Goal: Transaction & Acquisition: Purchase product/service

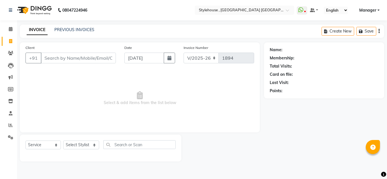
select select "7793"
select select "service"
click at [11, 99] on icon at bounding box center [10, 101] width 5 height 4
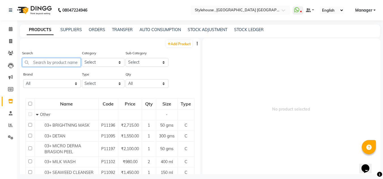
click at [59, 63] on input "text" at bounding box center [51, 62] width 59 height 9
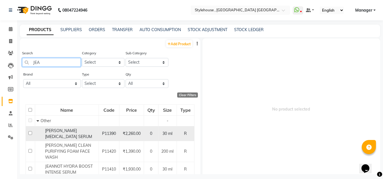
type input "JEA"
click at [85, 135] on div "JEANNOT BRILLIANCE WHITENING SERUM" at bounding box center [67, 134] width 61 height 12
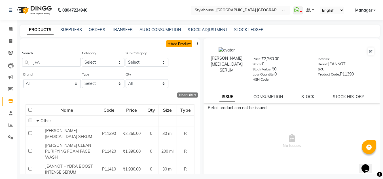
click at [179, 44] on link "Add Product" at bounding box center [179, 43] width 26 height 7
select select "true"
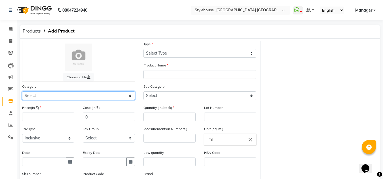
click at [131, 96] on select "Select Hair Skin Personal Care Appliances Beard Waxing Disposable Threading Han…" at bounding box center [78, 96] width 113 height 9
select select "511301900"
click at [22, 92] on select "Select Hair Skin Personal Care Appliances Beard Waxing Disposable Threading Han…" at bounding box center [78, 96] width 113 height 9
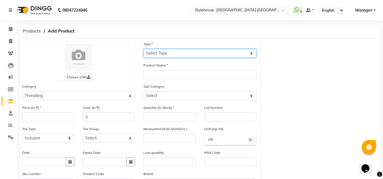
click at [251, 54] on select "Select Type Both Retail Consumable" at bounding box center [199, 53] width 113 height 9
select select "R"
click at [143, 49] on select "Select Type Both Retail Consumable" at bounding box center [199, 53] width 113 height 9
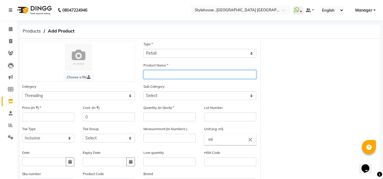
click at [165, 76] on input "text" at bounding box center [199, 74] width 113 height 9
type input "SHINE CONTROL SKIN REBALANCING SPF-15"
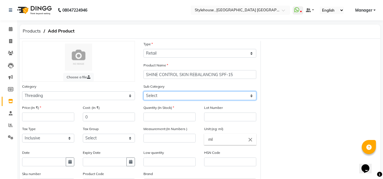
click at [252, 96] on select "Select Rill Gel Appliances Other" at bounding box center [199, 96] width 113 height 9
select select "511301904"
click at [143, 92] on select "Select Rill Gel Appliances Other" at bounding box center [199, 96] width 113 height 9
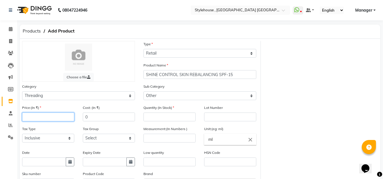
click at [57, 116] on input "number" at bounding box center [48, 117] width 52 height 9
type input "1329"
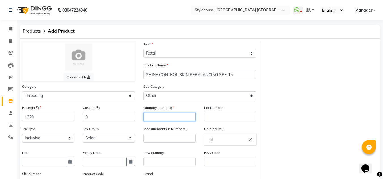
click at [166, 118] on input "number" at bounding box center [169, 117] width 52 height 9
type input "1"
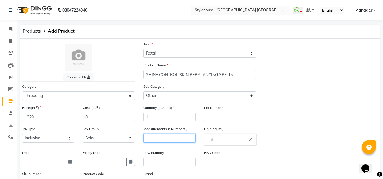
click at [180, 147] on div "Measurement:(In Numbers )" at bounding box center [169, 138] width 61 height 24
type input "1"
click at [229, 142] on input "ml" at bounding box center [230, 139] width 52 height 11
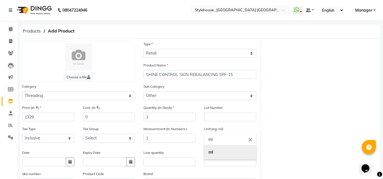
type input "m"
click at [216, 164] on link "pc" at bounding box center [230, 164] width 52 height 14
type input "pc"
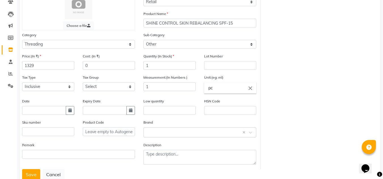
scroll to position [57, 0]
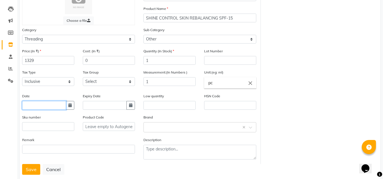
click at [54, 106] on input "text" at bounding box center [44, 105] width 44 height 9
select select "9"
select select "2025"
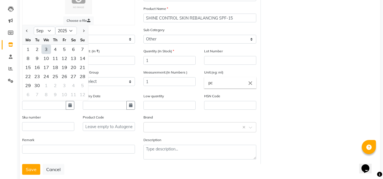
click at [46, 50] on div "3" at bounding box center [46, 49] width 9 height 9
type input "03-09-2025"
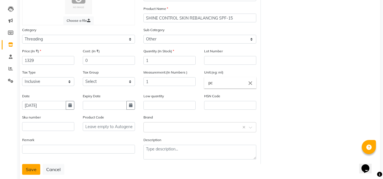
click at [33, 168] on button "Save" at bounding box center [31, 169] width 18 height 11
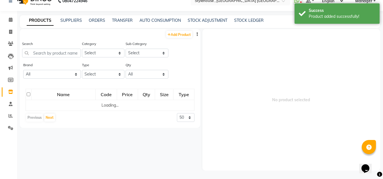
scroll to position [4, 0]
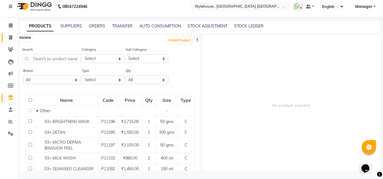
click at [10, 37] on icon at bounding box center [10, 37] width 3 height 4
select select "service"
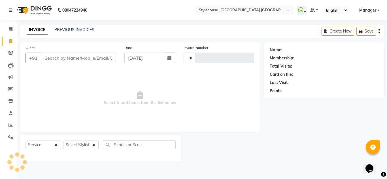
type input "1894"
select select "7793"
click at [95, 146] on select "Select Stylist ANIL BARIK ANIRUDH SAHOO JYOTIRANJAN BARIK KANHA KISALAY MAMMA M…" at bounding box center [81, 145] width 36 height 9
select select "69895"
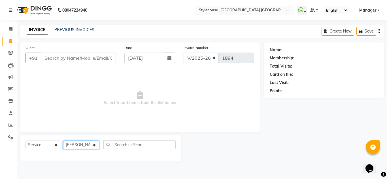
click at [63, 141] on select "Select Stylist ANIL BARIK ANIRUDH SAHOO JYOTIRANJAN BARIK KANHA KISALAY MAMMA M…" at bounding box center [81, 145] width 36 height 9
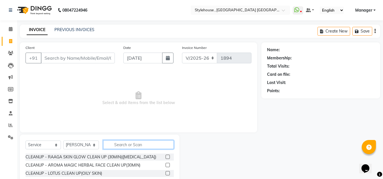
click at [127, 145] on input "text" at bounding box center [138, 145] width 71 height 9
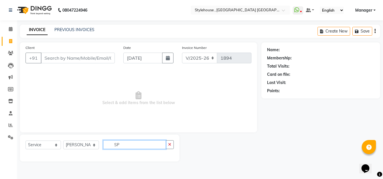
type input "S"
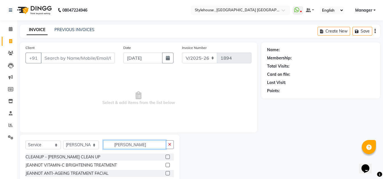
type input "JEANN"
click at [56, 146] on select "Select Service Product Membership Package Voucher Prepaid Gift Card" at bounding box center [43, 145] width 35 height 9
select select "product"
click at [26, 141] on select "Select Service Product Membership Package Voucher Prepaid Gift Card" at bounding box center [43, 145] width 35 height 9
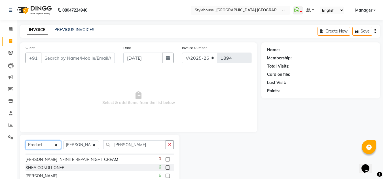
scroll to position [198, 0]
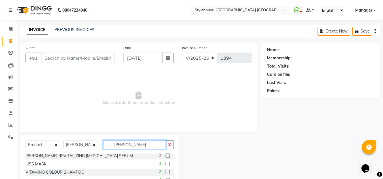
click at [141, 146] on input "JEANN" at bounding box center [134, 145] width 63 height 9
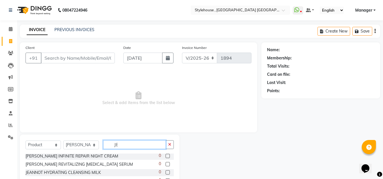
type input "J"
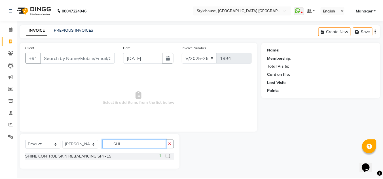
scroll to position [0, 0]
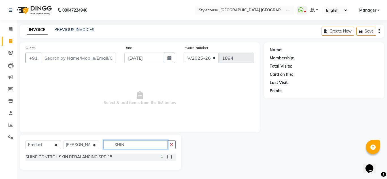
type input "SHIN"
click at [169, 157] on label at bounding box center [170, 157] width 4 height 4
click at [169, 157] on input "checkbox" at bounding box center [170, 158] width 4 height 4
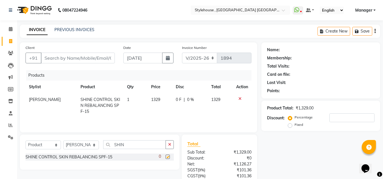
checkbox input "false"
click at [240, 98] on icon at bounding box center [239, 99] width 3 height 4
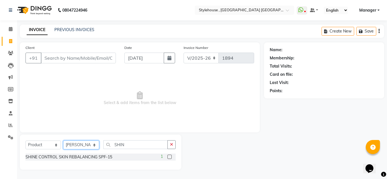
click at [94, 147] on select "Select Stylist ANIL BARIK ANIRUDH SAHOO JYOTIRANJAN BARIK KANHA KISALAY MAMMA M…" at bounding box center [81, 145] width 36 height 9
select select "69899"
click at [63, 141] on select "Select Stylist ANIL BARIK ANIRUDH SAHOO JYOTIRANJAN BARIK KANHA KISALAY MAMMA M…" at bounding box center [81, 145] width 36 height 9
click at [56, 146] on select "Select Service Product Membership Package Voucher Prepaid Gift Card" at bounding box center [43, 145] width 35 height 9
select select "service"
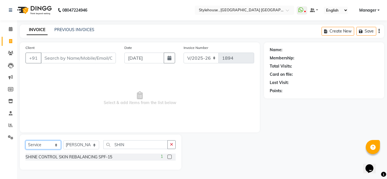
click at [26, 141] on select "Select Service Product Membership Package Voucher Prepaid Gift Card" at bounding box center [43, 145] width 35 height 9
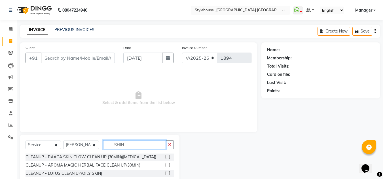
click at [147, 145] on input "SHIN" at bounding box center [134, 145] width 63 height 9
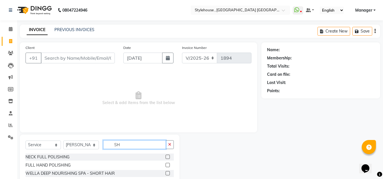
type input "S"
type input "H"
type input "S"
type input "M"
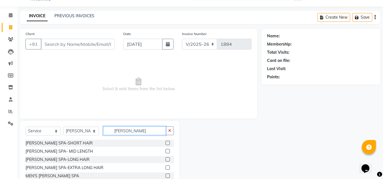
scroll to position [32, 0]
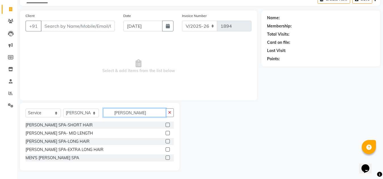
type input "SHEA"
click at [168, 157] on label at bounding box center [168, 158] width 4 height 4
click at [168, 157] on input "checkbox" at bounding box center [168, 158] width 4 height 4
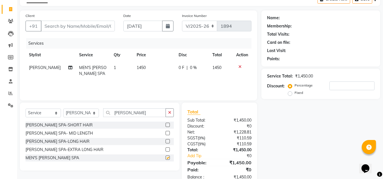
checkbox input "false"
click at [170, 112] on icon "button" at bounding box center [169, 113] width 3 height 4
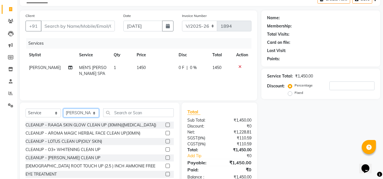
click at [87, 115] on select "Select Stylist ANIL BARIK ANIRUDH SAHOO JYOTIRANJAN BARIK KANHA KISALAY MAMMA M…" at bounding box center [81, 113] width 36 height 9
select select "79627"
click at [63, 109] on select "Select Stylist ANIL BARIK ANIRUDH SAHOO JYOTIRANJAN BARIK KANHA KISALAY MAMMA M…" at bounding box center [81, 113] width 36 height 9
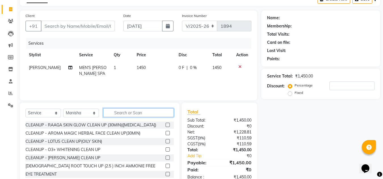
click at [125, 115] on input "text" at bounding box center [138, 113] width 71 height 9
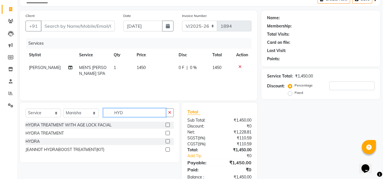
type input "HYD"
click at [167, 123] on label at bounding box center [168, 125] width 4 height 4
click at [167, 124] on input "checkbox" at bounding box center [168, 126] width 4 height 4
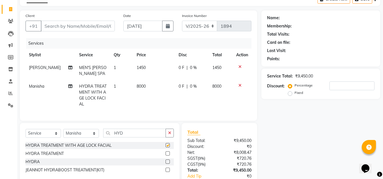
checkbox input "false"
click at [179, 85] on span "0 F" at bounding box center [182, 87] width 6 height 6
select select "79627"
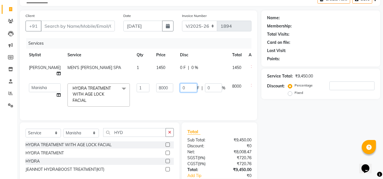
click at [180, 92] on input "0" at bounding box center [188, 88] width 17 height 9
type input "30"
click at [316, 145] on div "Name: Membership: Total Visits: Card on file: Last Visit: Points: Service Total…" at bounding box center [322, 108] width 123 height 196
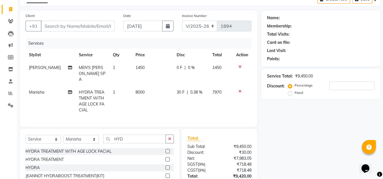
click at [177, 68] on span "0 F" at bounding box center [180, 68] width 6 height 6
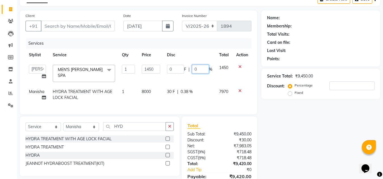
click at [206, 71] on input "0" at bounding box center [200, 69] width 17 height 9
type input "20"
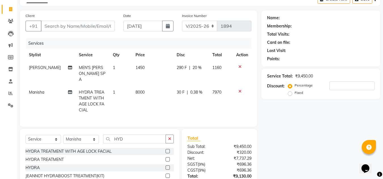
click at [303, 144] on div "Name: Membership: Total Visits: Card on file: Last Visit: Points: Service Total…" at bounding box center [322, 111] width 123 height 202
click at [195, 90] on span "0.38 %" at bounding box center [196, 93] width 12 height 6
select select "79627"
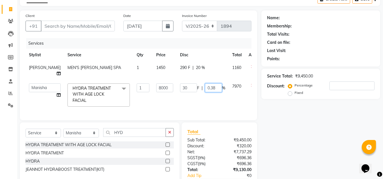
click at [205, 92] on input "0.38" at bounding box center [213, 88] width 17 height 9
type input "0"
type input "30"
click at [291, 145] on div "Name: Membership: Total Visits: Card on file: Last Visit: Points: Service Total…" at bounding box center [322, 108] width 123 height 196
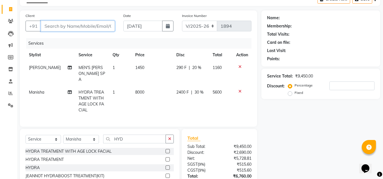
click at [74, 26] on input "Client" at bounding box center [78, 26] width 74 height 11
type input "7"
type input "0"
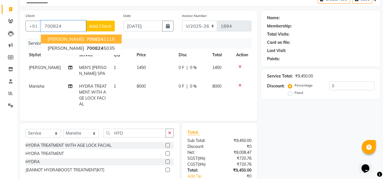
click at [84, 38] on span "SUBRANSHU BEHERA" at bounding box center [66, 39] width 37 height 6
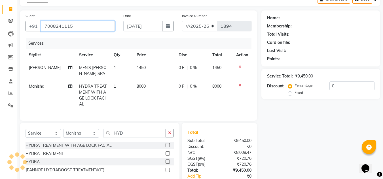
type input "7008241115"
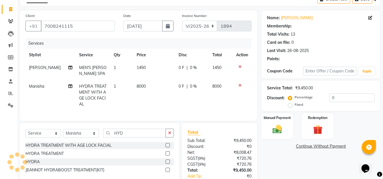
select select "1: Object"
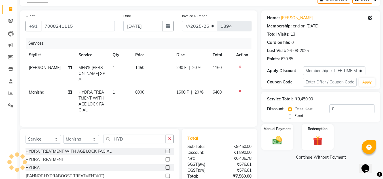
type input "20"
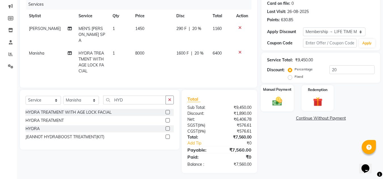
scroll to position [72, 0]
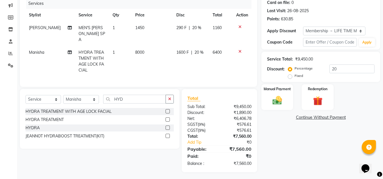
click at [198, 50] on span "20 %" at bounding box center [198, 53] width 9 height 6
select select "79627"
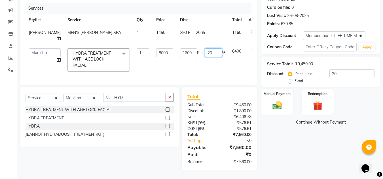
click at [205, 53] on input "20" at bounding box center [213, 52] width 17 height 9
type input "2"
type input "30"
click at [319, 147] on div "Name: Subranshu Behera Membership: end on 14-04-2125 Total Visits: 13 Card on f…" at bounding box center [322, 73] width 123 height 196
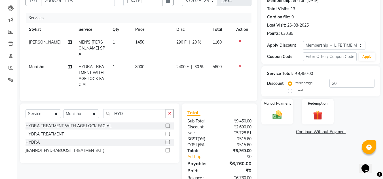
scroll to position [44, 0]
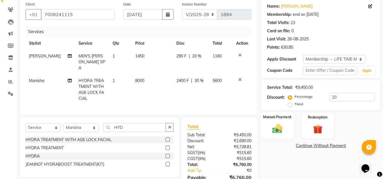
click at [277, 130] on img at bounding box center [277, 128] width 16 height 11
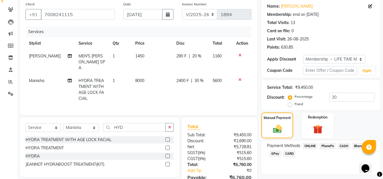
click at [290, 153] on span "CARD" at bounding box center [289, 154] width 12 height 7
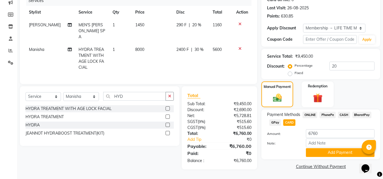
scroll to position [75, 0]
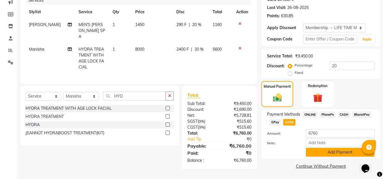
click at [339, 152] on button "Add Payment" at bounding box center [340, 152] width 69 height 9
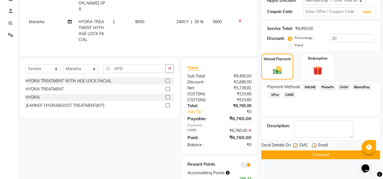
scroll to position [118, 0]
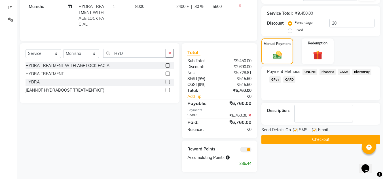
click at [330, 140] on button "Checkout" at bounding box center [320, 139] width 119 height 9
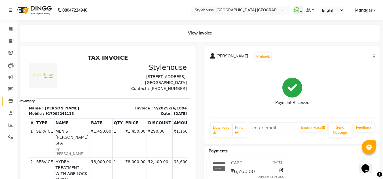
click at [11, 99] on span at bounding box center [11, 101] width 10 height 7
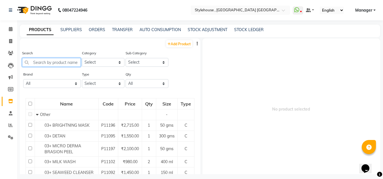
click at [68, 63] on input "text" at bounding box center [51, 62] width 59 height 9
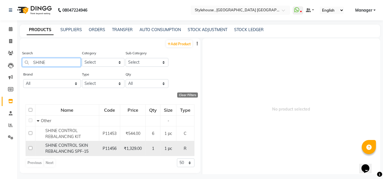
type input "SHINE"
click at [29, 148] on input "checkbox" at bounding box center [31, 149] width 4 height 4
checkbox input "true"
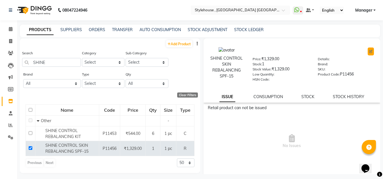
click at [369, 52] on icon at bounding box center [370, 51] width 3 height 3
select select "true"
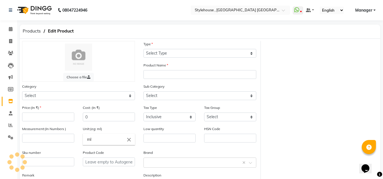
select select "R"
type input "SHINE CONTROL SKIN REBALANCING SPF-15"
select select
type input "1329"
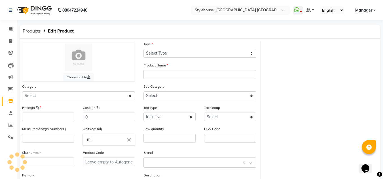
type input "1"
type input "pc"
type input "P11456"
select select "511301900"
select select "511301904"
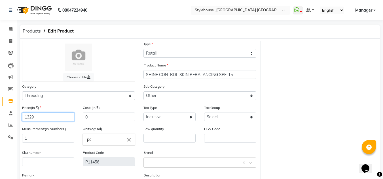
click at [42, 117] on input "1329" at bounding box center [48, 117] width 52 height 9
type input "13"
click at [100, 116] on input "0" at bounding box center [109, 117] width 52 height 9
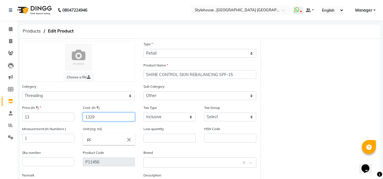
type input "1329"
click at [36, 118] on input "13" at bounding box center [48, 117] width 52 height 9
type input "1"
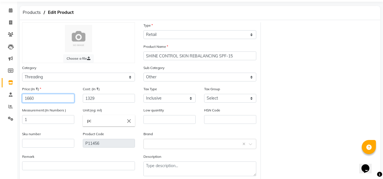
scroll to position [48, 0]
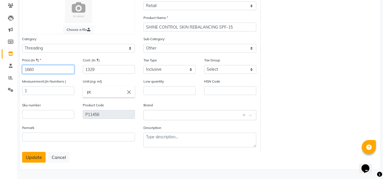
type input "1660"
click at [35, 158] on button "Update" at bounding box center [34, 157] width 24 height 11
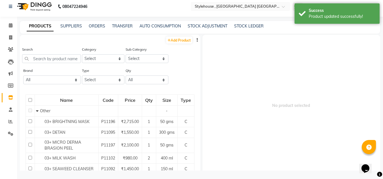
scroll to position [4, 0]
click at [47, 58] on input "text" at bounding box center [51, 58] width 59 height 9
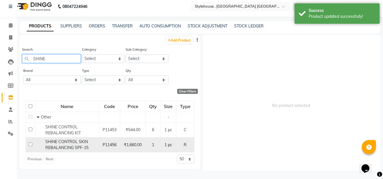
type input "SHINE"
click at [31, 146] on input "checkbox" at bounding box center [31, 145] width 4 height 4
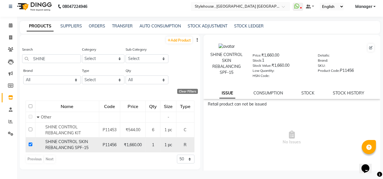
click at [31, 145] on input "checkbox" at bounding box center [31, 145] width 4 height 4
checkbox input "false"
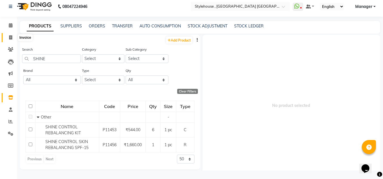
click at [10, 37] on icon at bounding box center [10, 37] width 3 height 4
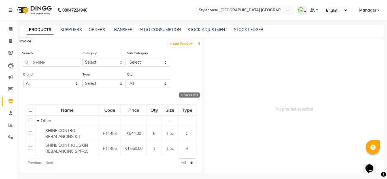
select select "service"
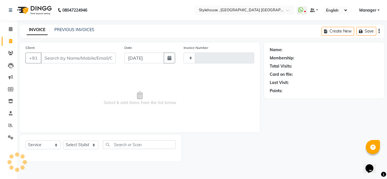
type input "1895"
select select "7793"
click at [55, 144] on select "Select Service Product Membership Package Voucher Prepaid Gift Card" at bounding box center [43, 145] width 35 height 9
select select "product"
click at [26, 141] on select "Select Service Product Membership Package Voucher Prepaid Gift Card" at bounding box center [43, 145] width 35 height 9
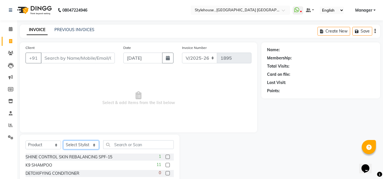
click at [94, 143] on select "Select Stylist ANIL BARIK ANIRUDH SAHOO JYOTIRANJAN BARIK KANHA KISALAY MAMMA M…" at bounding box center [81, 145] width 36 height 9
select select "69895"
click at [63, 141] on select "Select Stylist ANIL BARIK ANIRUDH SAHOO JYOTIRANJAN BARIK KANHA KISALAY MAMMA M…" at bounding box center [81, 145] width 36 height 9
click at [166, 157] on label at bounding box center [168, 157] width 4 height 4
click at [166, 157] on input "checkbox" at bounding box center [168, 158] width 4 height 4
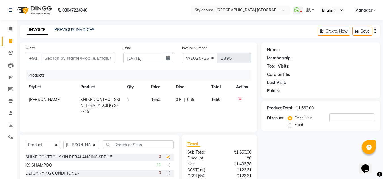
checkbox input "false"
click at [8, 101] on span at bounding box center [11, 101] width 10 height 7
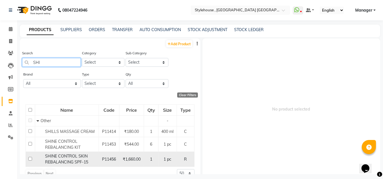
type input "SHI"
click at [31, 159] on input "checkbox" at bounding box center [30, 159] width 4 height 4
checkbox input "true"
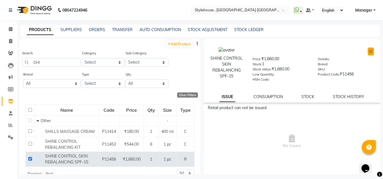
click at [369, 52] on icon at bounding box center [370, 51] width 3 height 3
select select "true"
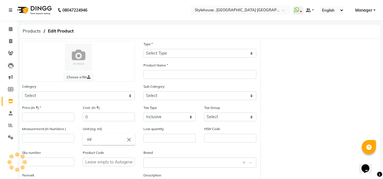
select select "R"
type input "SHINE CONTROL SKIN REBALANCING SPF-15"
select select
type input "1660"
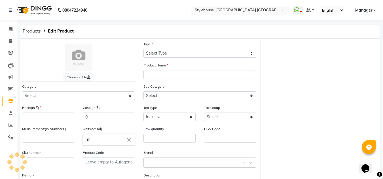
type input "1329"
type input "1"
type input "pc"
type input "P11456"
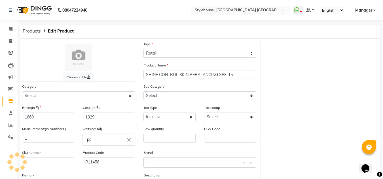
select select "511301900"
select select "511301904"
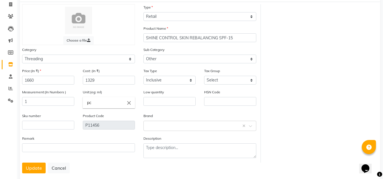
scroll to position [48, 0]
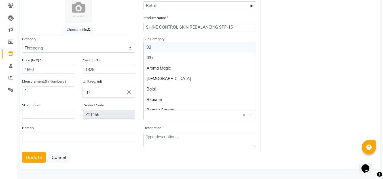
click at [251, 115] on span at bounding box center [252, 117] width 7 height 6
type input "J"
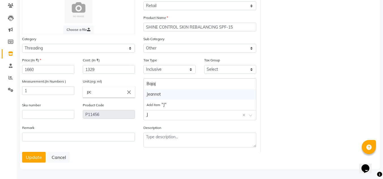
click at [158, 92] on div "Jeannot" at bounding box center [200, 94] width 112 height 10
click at [41, 156] on button "Update" at bounding box center [34, 157] width 24 height 11
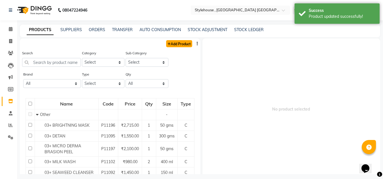
click at [175, 45] on link "Add Product" at bounding box center [179, 43] width 26 height 7
select select "true"
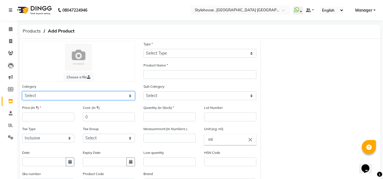
click at [131, 96] on select "Select Hair Skin Personal Care Appliances Beard Waxing Disposable Threading Han…" at bounding box center [78, 96] width 113 height 9
select select "511301900"
click at [22, 92] on select "Select Hair Skin Personal Care Appliances Beard Waxing Disposable Threading Han…" at bounding box center [78, 96] width 113 height 9
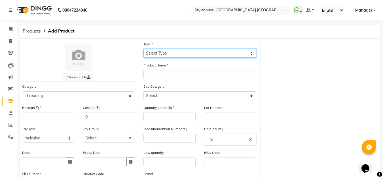
click at [252, 52] on select "Select Type Both Retail Consumable" at bounding box center [199, 53] width 113 height 9
select select "R"
click at [143, 49] on select "Select Type Both Retail Consumable" at bounding box center [199, 53] width 113 height 9
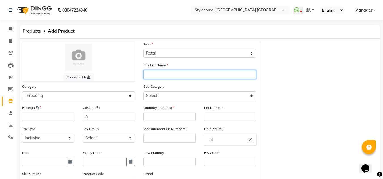
click at [178, 75] on input "text" at bounding box center [199, 74] width 113 height 9
type input "SHINE CONTROL SERUM"
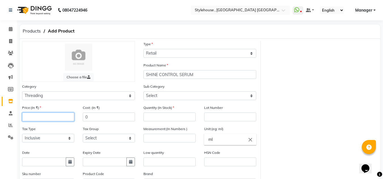
click at [61, 118] on input "number" at bounding box center [48, 117] width 52 height 9
type input "2140"
click at [103, 117] on input "0" at bounding box center [109, 117] width 52 height 9
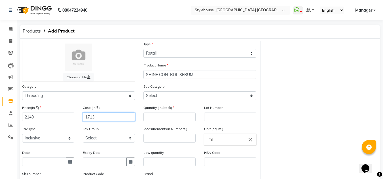
type input "1713"
click at [168, 119] on input "number" at bounding box center [169, 117] width 52 height 9
type input "1"
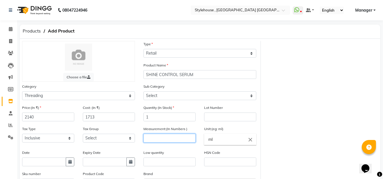
click at [166, 140] on input "number" at bounding box center [169, 138] width 52 height 9
type input "1"
click at [224, 140] on input "ml" at bounding box center [230, 139] width 52 height 11
type input "m"
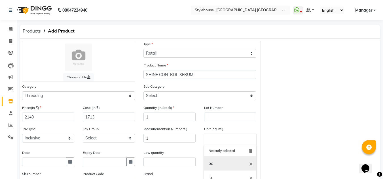
click at [221, 163] on link "pc" at bounding box center [230, 164] width 52 height 14
type input "pc"
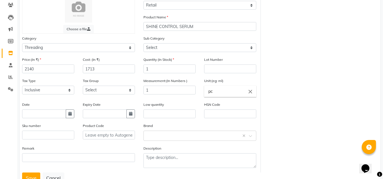
scroll to position [69, 0]
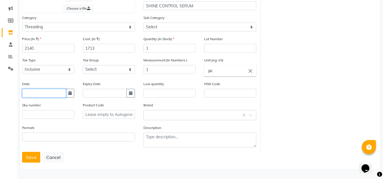
click at [46, 93] on input "text" at bounding box center [44, 93] width 44 height 9
select select "9"
select select "2025"
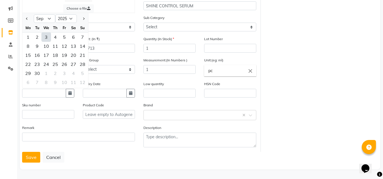
click at [50, 36] on div "3" at bounding box center [46, 37] width 9 height 9
type input "03-09-2025"
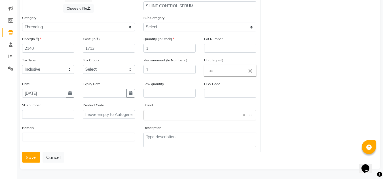
click at [253, 114] on span at bounding box center [252, 117] width 7 height 6
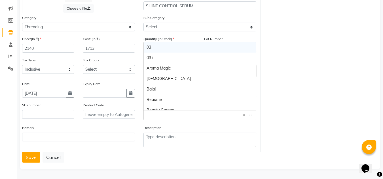
type input "J"
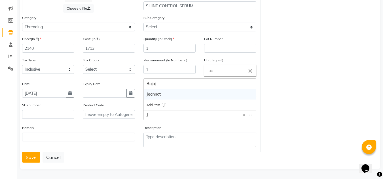
click at [160, 95] on div "Jeannot" at bounding box center [200, 94] width 112 height 10
click at [28, 158] on button "Save" at bounding box center [31, 157] width 18 height 11
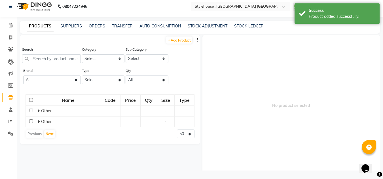
scroll to position [4, 0]
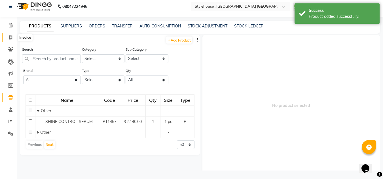
click at [10, 37] on icon at bounding box center [10, 37] width 3 height 4
select select "7793"
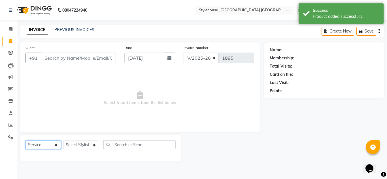
click at [57, 145] on select "Select Service Product Membership Package Voucher Prepaid Gift Card" at bounding box center [43, 145] width 35 height 9
select select "product"
click at [26, 141] on select "Select Service Product Membership Package Voucher Prepaid Gift Card" at bounding box center [43, 145] width 35 height 9
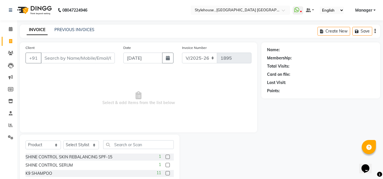
click at [80, 164] on div "SHINE CONTROL SERUM 1" at bounding box center [100, 165] width 148 height 7
click at [85, 156] on div "SHINE CONTROL SKIN REBALANCING SPF-15" at bounding box center [69, 157] width 87 height 6
checkbox input "false"
click at [94, 145] on select "Select Stylist ANIL BARIK ANIRUDH SAHOO JYOTIRANJAN BARIK KANHA KISALAY MAMMA M…" at bounding box center [81, 145] width 36 height 9
select select "69893"
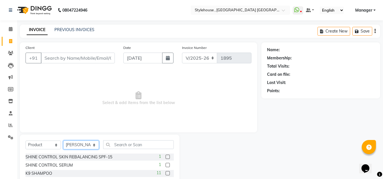
click at [63, 141] on select "Select Stylist ANIL BARIK ANIRUDH SAHOO JYOTIRANJAN BARIK KANHA KISALAY MAMMA M…" at bounding box center [81, 145] width 36 height 9
click at [106, 157] on div "SHINE CONTROL SKIN REBALANCING SPF-15" at bounding box center [69, 157] width 87 height 6
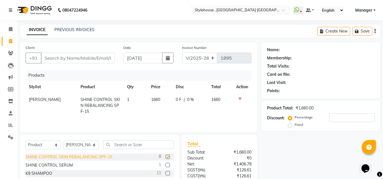
checkbox input "false"
click at [177, 100] on span "0 F" at bounding box center [179, 100] width 6 height 6
select select "69893"
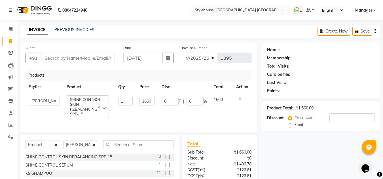
click at [278, 154] on div "Name: Membership: Total Visits: Card on file: Last Visit: Points: Product Total…" at bounding box center [322, 131] width 123 height 176
click at [151, 100] on input "1660" at bounding box center [147, 101] width 16 height 9
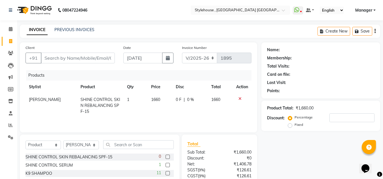
click at [241, 98] on div at bounding box center [242, 99] width 12 height 4
click at [240, 99] on icon at bounding box center [239, 99] width 3 height 4
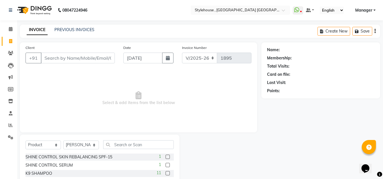
click at [166, 165] on label at bounding box center [168, 165] width 4 height 4
click at [166, 165] on input "checkbox" at bounding box center [168, 166] width 4 height 4
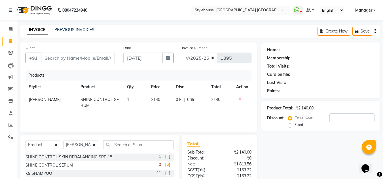
checkbox input "false"
click at [10, 102] on icon at bounding box center [10, 101] width 5 height 4
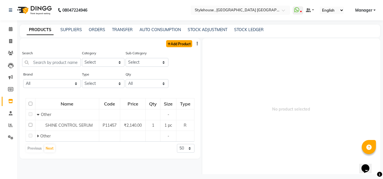
click at [185, 43] on link "Add Product" at bounding box center [179, 43] width 26 height 7
select select "true"
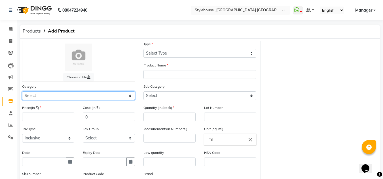
click at [129, 95] on select "Select Hair Skin Personal Care Appliances Beard Waxing Disposable Threading Han…" at bounding box center [78, 96] width 113 height 9
select select "511301900"
click at [22, 92] on select "Select Hair Skin Personal Care Appliances Beard Waxing Disposable Threading Han…" at bounding box center [78, 96] width 113 height 9
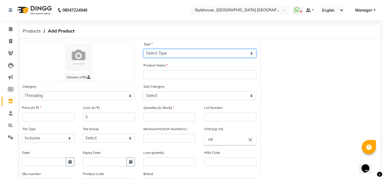
click at [250, 56] on select "Select Type Both Retail Consumable" at bounding box center [199, 53] width 113 height 9
select select "R"
click at [143, 49] on select "Select Type Both Retail Consumable" at bounding box center [199, 53] width 113 height 9
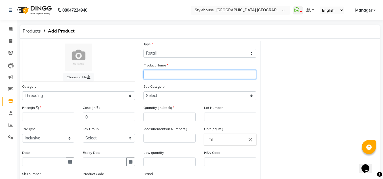
click at [178, 77] on input "text" at bounding box center [199, 74] width 113 height 9
type input "BRILLIANCE WHITE SPF-30"
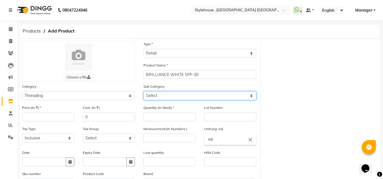
click at [251, 96] on select "Select Rill Gel Appliances Other" at bounding box center [199, 96] width 113 height 9
select select "511301904"
click at [143, 92] on select "Select Rill Gel Appliances Other" at bounding box center [199, 96] width 113 height 9
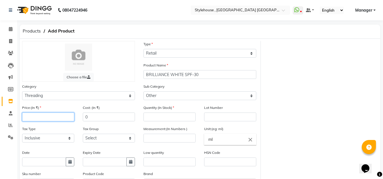
click at [48, 118] on input "number" at bounding box center [48, 117] width 52 height 9
type input "1730"
click at [103, 118] on input "0" at bounding box center [109, 117] width 52 height 9
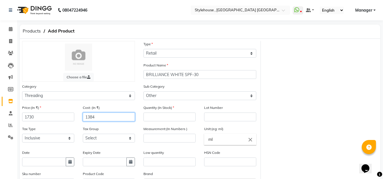
type input "1384"
click at [182, 120] on input "number" at bounding box center [169, 117] width 52 height 9
type input "1"
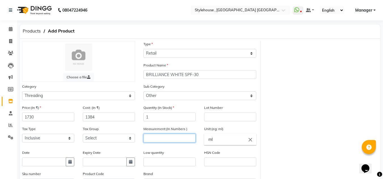
click at [172, 139] on input "number" at bounding box center [169, 138] width 52 height 9
type input "1"
click at [233, 142] on input "ml" at bounding box center [230, 139] width 52 height 11
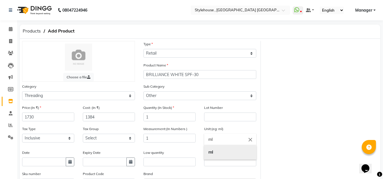
type input "m"
click at [217, 165] on link "pc" at bounding box center [230, 164] width 52 height 14
type input "pc"
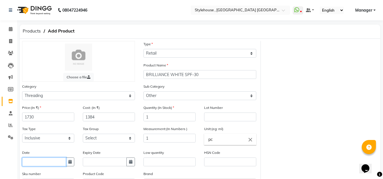
click at [55, 164] on input "text" at bounding box center [44, 162] width 44 height 9
select select "9"
select select "2025"
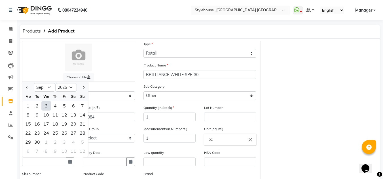
click at [45, 105] on div "3" at bounding box center [46, 105] width 9 height 9
type input "03-09-2025"
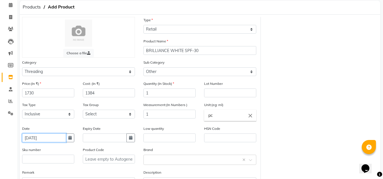
scroll to position [69, 0]
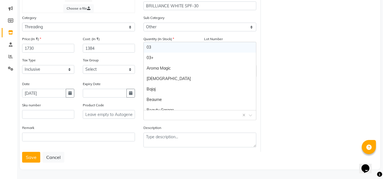
click at [251, 115] on span at bounding box center [252, 117] width 7 height 6
type input "J"
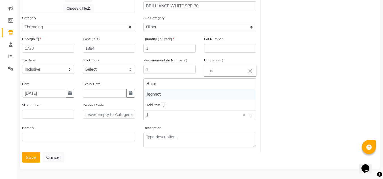
click at [158, 95] on div "Jeannot" at bounding box center [200, 94] width 112 height 10
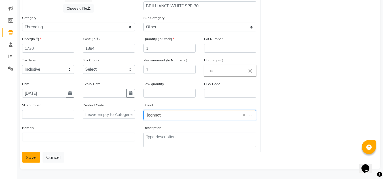
click at [32, 158] on button "Save" at bounding box center [31, 157] width 18 height 11
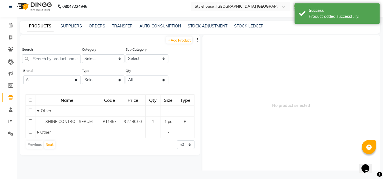
scroll to position [4, 0]
click at [184, 40] on link "Add Product" at bounding box center [179, 40] width 26 height 7
select select "true"
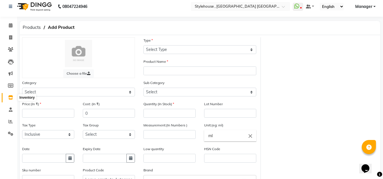
click at [9, 97] on icon at bounding box center [10, 98] width 5 height 4
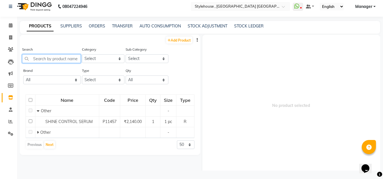
click at [54, 60] on input "text" at bounding box center [51, 58] width 59 height 9
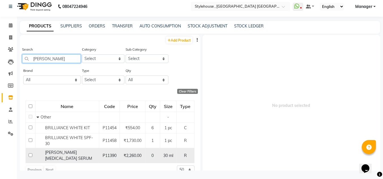
type input "BRILL"
click at [30, 154] on input "checkbox" at bounding box center [31, 156] width 4 height 4
checkbox input "true"
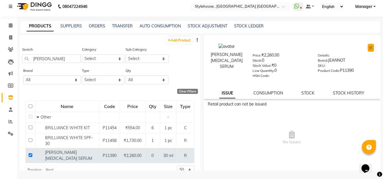
click at [369, 48] on icon at bounding box center [370, 47] width 3 height 3
select select "R"
select select "true"
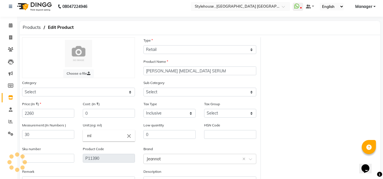
select select "511301904"
select select "511301900"
click at [50, 115] on input "2260" at bounding box center [48, 113] width 52 height 9
type input "2490"
click at [95, 115] on input "0" at bounding box center [109, 113] width 52 height 9
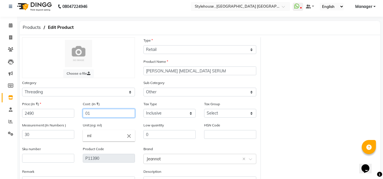
type input "0"
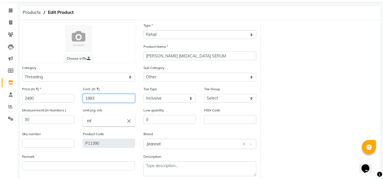
scroll to position [32, 0]
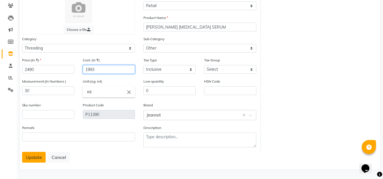
type input "1993"
click at [36, 160] on button "Update" at bounding box center [34, 157] width 24 height 11
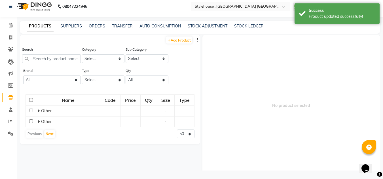
scroll to position [4, 0]
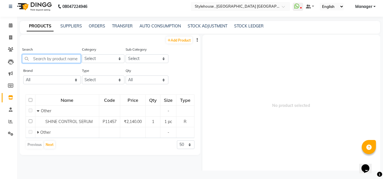
click at [62, 59] on input "text" at bounding box center [51, 58] width 59 height 9
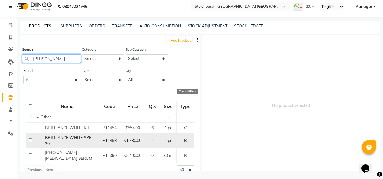
scroll to position [5, 0]
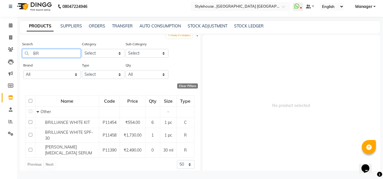
type input "B"
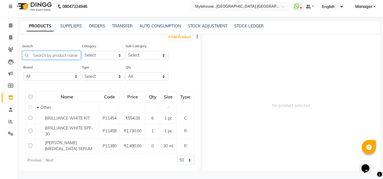
scroll to position [0, 0]
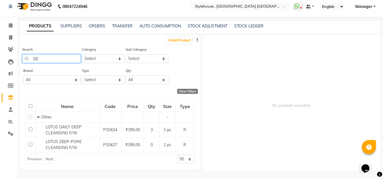
type input "D"
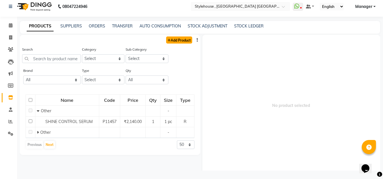
click at [187, 39] on link "Add Product" at bounding box center [179, 40] width 26 height 7
select select "true"
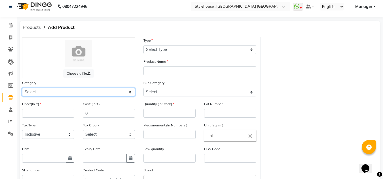
click at [131, 92] on select "Select Hair Skin Personal Care Appliances Beard Waxing Disposable Threading Han…" at bounding box center [78, 92] width 113 height 9
select select "511301900"
click at [22, 88] on select "Select Hair Skin Personal Care Appliances Beard Waxing Disposable Threading Han…" at bounding box center [78, 92] width 113 height 9
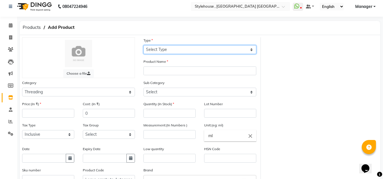
click at [253, 49] on select "Select Type Both Retail Consumable" at bounding box center [199, 49] width 113 height 9
select select "R"
click at [143, 45] on select "Select Type Both Retail Consumable" at bounding box center [199, 49] width 113 height 9
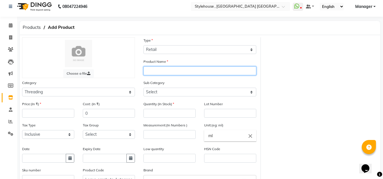
click at [186, 71] on input "text" at bounding box center [199, 71] width 113 height 9
type input "BRILLIANCE WHITE DEEP WHITENING DETOX MASK"
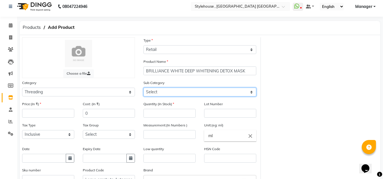
click at [251, 91] on select "Select Rill Gel Appliances Other" at bounding box center [199, 92] width 113 height 9
select select "511301904"
click at [143, 88] on select "Select Rill Gel Appliances Other" at bounding box center [199, 92] width 113 height 9
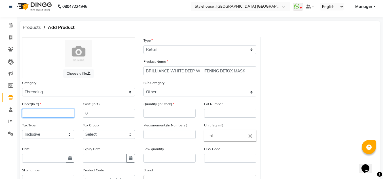
click at [64, 116] on input "number" at bounding box center [48, 113] width 52 height 9
type input "1460"
click at [111, 112] on input "0" at bounding box center [109, 113] width 52 height 9
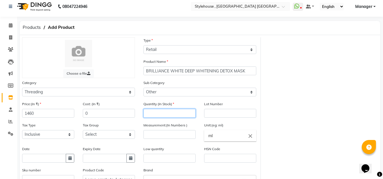
click at [165, 115] on input "number" at bounding box center [169, 113] width 52 height 9
type input "1"
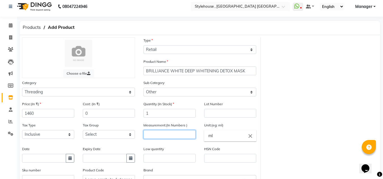
click at [180, 135] on input "number" at bounding box center [169, 134] width 52 height 9
type input "1"
click at [215, 137] on input "ml" at bounding box center [230, 135] width 52 height 11
type input "m"
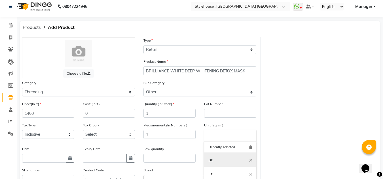
click at [212, 160] on link "pc" at bounding box center [230, 160] width 52 height 14
type input "pc"
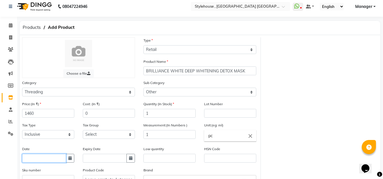
click at [54, 159] on input "text" at bounding box center [44, 158] width 44 height 9
select select "9"
select select "2025"
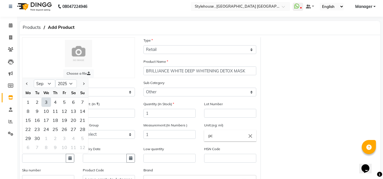
click at [45, 101] on div "3" at bounding box center [46, 102] width 9 height 9
type input "03-09-2025"
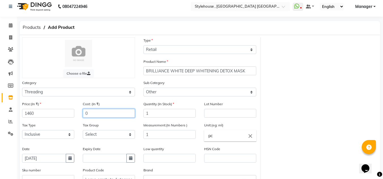
click at [96, 115] on input "0" at bounding box center [109, 113] width 52 height 9
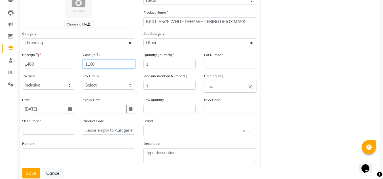
scroll to position [60, 0]
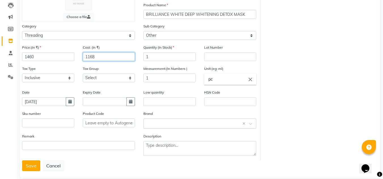
type input "1168"
click at [251, 125] on span at bounding box center [252, 126] width 7 height 6
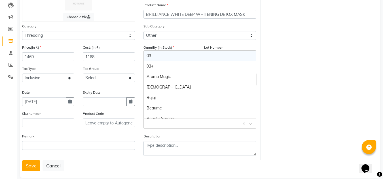
type input "J"
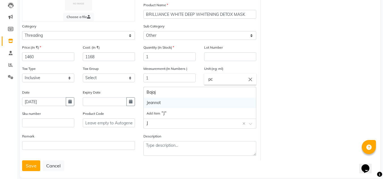
click at [157, 103] on div "Jeannot" at bounding box center [200, 103] width 112 height 10
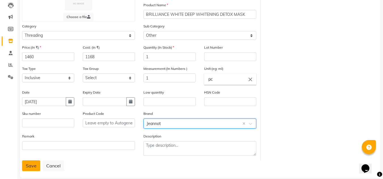
click at [35, 165] on button "Save" at bounding box center [31, 166] width 18 height 11
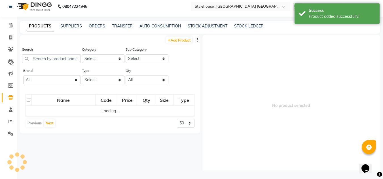
scroll to position [4, 0]
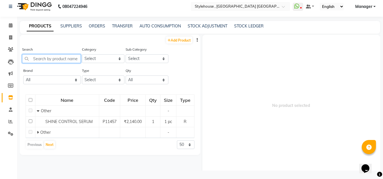
click at [63, 57] on input "text" at bounding box center [51, 58] width 59 height 9
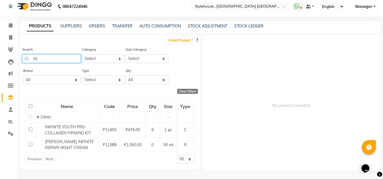
type input "I"
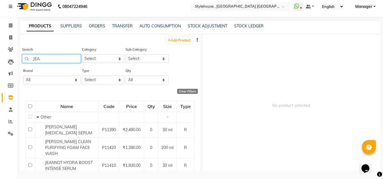
type input "JEA"
click at [118, 60] on select "Select Hair Skin Personal Care Appliances Beard Waxing Disposable Threading Han…" at bounding box center [103, 58] width 43 height 9
select select "511301150"
click at [82, 54] on select "Select Hair Skin Personal Care Appliances Beard Waxing Disposable Threading Han…" at bounding box center [103, 58] width 43 height 9
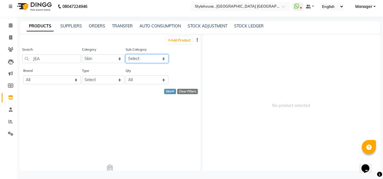
click at [160, 59] on select "Select Cleanser Facial Moisturiser Serum Toner Sun Care Masks Lip Care Eye Care…" at bounding box center [147, 58] width 43 height 9
select select "511301154"
click at [126, 54] on select "Select Cleanser Facial Moisturiser Serum Toner Sun Care Masks Lip Care Eye Care…" at bounding box center [147, 58] width 43 height 9
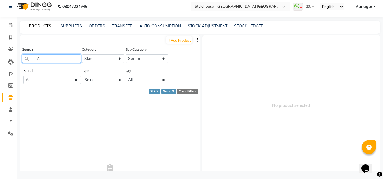
click at [58, 61] on input "JEA" at bounding box center [51, 58] width 59 height 9
type input "J"
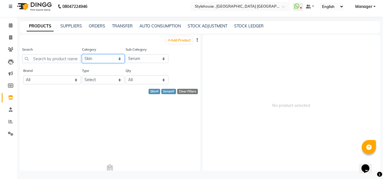
click at [116, 58] on select "Select Hair Skin Personal Care Appliances Beard Waxing Disposable Threading Han…" at bounding box center [103, 58] width 43 height 9
click at [118, 58] on select "Select Hair Skin Personal Care Appliances Beard Waxing Disposable Threading Han…" at bounding box center [103, 58] width 43 height 9
click at [11, 38] on icon at bounding box center [10, 37] width 3 height 4
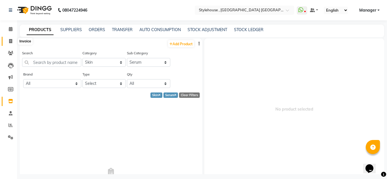
select select "service"
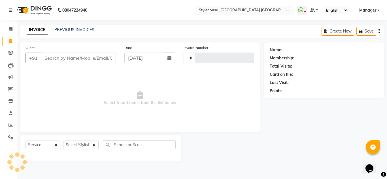
type input "1895"
select select "7793"
click at [11, 103] on icon at bounding box center [10, 101] width 5 height 4
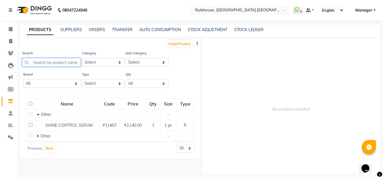
click at [64, 64] on input "text" at bounding box center [51, 62] width 59 height 9
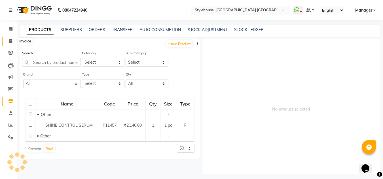
click at [11, 41] on icon at bounding box center [10, 41] width 3 height 4
select select "service"
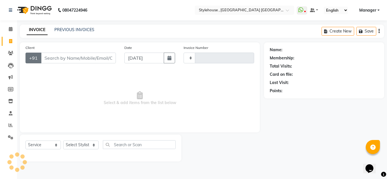
type input "1895"
select select "7793"
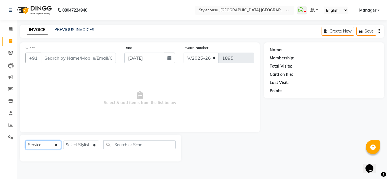
click at [56, 145] on select "Select Service Product Membership Package Voucher Prepaid Gift Card" at bounding box center [43, 145] width 35 height 9
select select "product"
click at [26, 141] on select "Select Service Product Membership Package Voucher Prepaid Gift Card" at bounding box center [43, 145] width 35 height 9
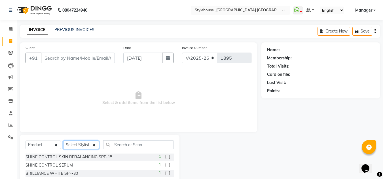
click at [94, 143] on select "Select Stylist ANIL BARIK ANIRUDH SAHOO JYOTIRANJAN BARIK KANHA KISALAY MAMMA M…" at bounding box center [81, 145] width 36 height 9
select select "78233"
click at [63, 141] on select "Select Stylist ANIL BARIK ANIRUDH SAHOO JYOTIRANJAN BARIK KANHA KISALAY MAMMA M…" at bounding box center [81, 145] width 36 height 9
click at [120, 147] on input "text" at bounding box center [138, 145] width 71 height 9
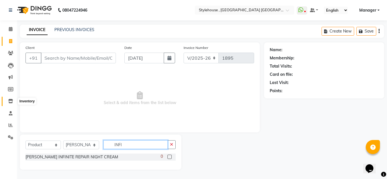
type input "INFI"
click at [9, 100] on icon at bounding box center [10, 101] width 5 height 4
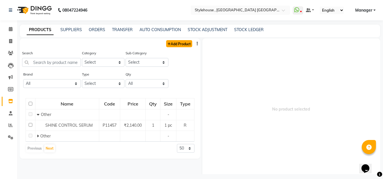
click at [182, 45] on link "Add Product" at bounding box center [179, 43] width 26 height 7
select select "true"
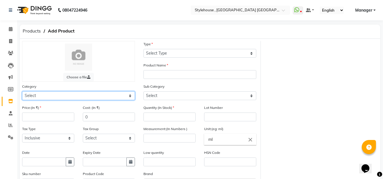
click at [130, 95] on select "Select Hair Skin Personal Care Appliances Beard Waxing Disposable Threading Han…" at bounding box center [78, 96] width 113 height 9
select select "511301900"
click at [22, 92] on select "Select Hair Skin Personal Care Appliances Beard Waxing Disposable Threading Han…" at bounding box center [78, 96] width 113 height 9
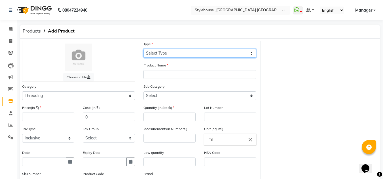
click at [251, 54] on select "Select Type Both Retail Consumable" at bounding box center [199, 53] width 113 height 9
select select "R"
click at [143, 49] on select "Select Type Both Retail Consumable" at bounding box center [199, 53] width 113 height 9
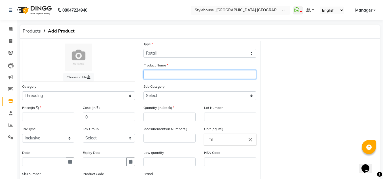
click at [184, 75] on input "text" at bounding box center [199, 74] width 113 height 9
type input "INFINITY YOUTH PRO COLLANGEN CON. SERUM"
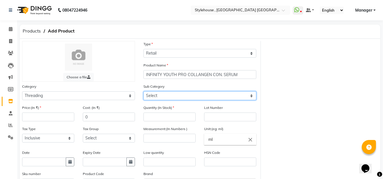
click at [252, 96] on select "Select Rill Gel Appliances Other" at bounding box center [199, 96] width 113 height 9
select select "511301904"
click at [143, 92] on select "Select Rill Gel Appliances Other" at bounding box center [199, 96] width 113 height 9
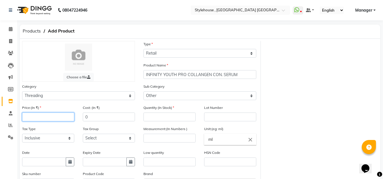
click at [62, 116] on input "number" at bounding box center [48, 117] width 52 height 9
type input "2140"
click at [181, 117] on input "number" at bounding box center [169, 117] width 52 height 9
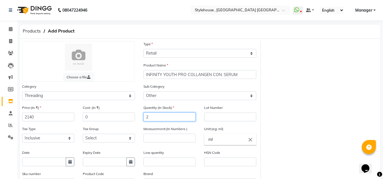
type input "2"
drag, startPoint x: 97, startPoint y: 118, endPoint x: 98, endPoint y: 128, distance: 10.0
click at [97, 120] on input "0" at bounding box center [109, 117] width 52 height 9
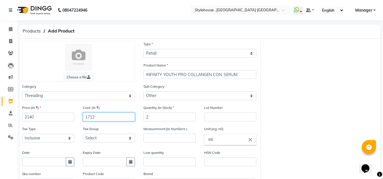
type input "1712"
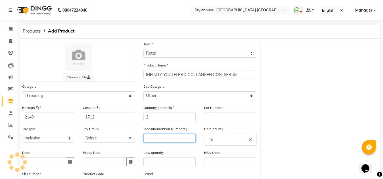
click at [182, 141] on input "number" at bounding box center [169, 138] width 52 height 9
type input "1"
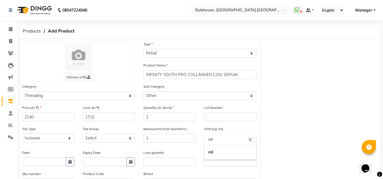
click at [228, 140] on input "ml" at bounding box center [230, 139] width 52 height 11
type input "m"
click at [213, 164] on link "pc" at bounding box center [230, 164] width 52 height 14
type input "pc"
click at [49, 164] on input "text" at bounding box center [44, 162] width 44 height 9
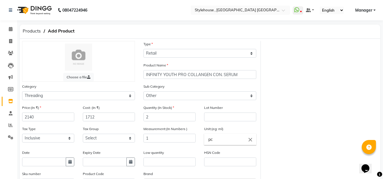
select select "9"
select select "2025"
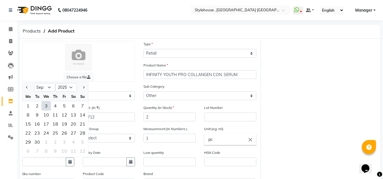
click at [46, 108] on div "3" at bounding box center [46, 105] width 9 height 9
type input "03-09-2025"
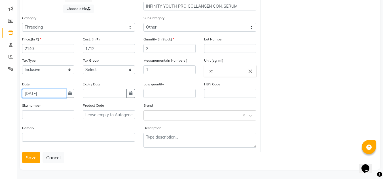
scroll to position [69, 0]
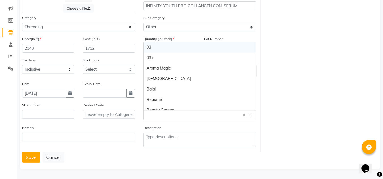
click at [250, 116] on span at bounding box center [252, 117] width 7 height 6
type input "J"
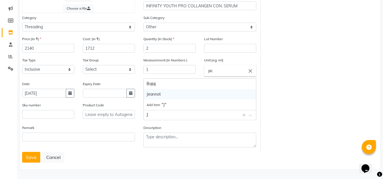
click at [149, 94] on div "Jeannot" at bounding box center [200, 94] width 112 height 10
click at [35, 156] on button "Save" at bounding box center [31, 157] width 18 height 11
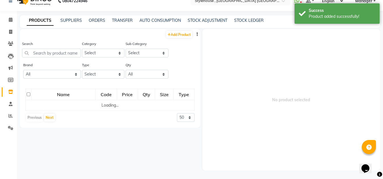
scroll to position [4, 0]
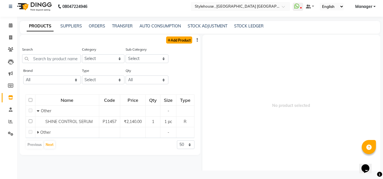
click at [183, 40] on link "Add Product" at bounding box center [179, 40] width 26 height 7
select select "true"
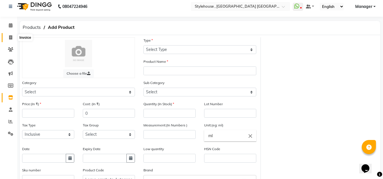
click at [10, 36] on icon at bounding box center [10, 37] width 3 height 4
select select "service"
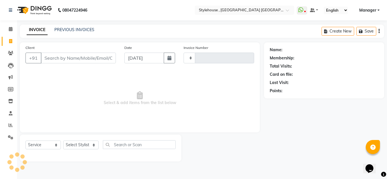
type input "1895"
select select "7793"
click at [56, 146] on select "Select Service Product Membership Package Voucher Prepaid Gift Card" at bounding box center [43, 145] width 35 height 9
select select "product"
click at [26, 141] on select "Select Service Product Membership Package Voucher Prepaid Gift Card" at bounding box center [43, 145] width 35 height 9
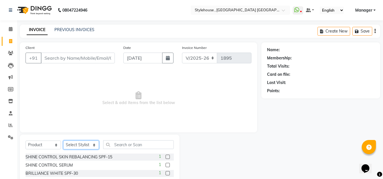
click at [93, 145] on select "Select Stylist ANIL BARIK ANIRUDH SAHOO JYOTIRANJAN BARIK KANHA KISALAY MAMMA M…" at bounding box center [81, 145] width 36 height 9
select select "85399"
click at [63, 141] on select "Select Stylist ANIL BARIK ANIRUDH SAHOO JYOTIRANJAN BARIK KANHA KISALAY MAMMA M…" at bounding box center [81, 145] width 36 height 9
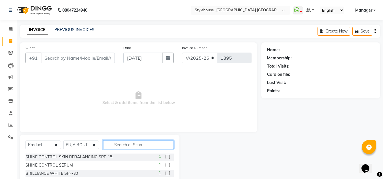
click at [134, 144] on input "text" at bounding box center [138, 145] width 71 height 9
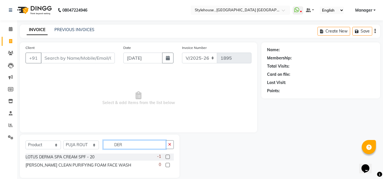
type input "DER"
click at [167, 165] on label at bounding box center [168, 165] width 4 height 4
click at [167, 165] on input "checkbox" at bounding box center [168, 166] width 4 height 4
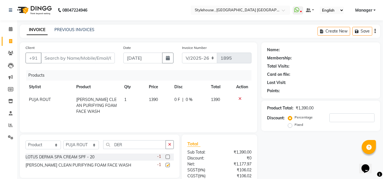
checkbox input "false"
click at [10, 101] on icon at bounding box center [10, 101] width 5 height 4
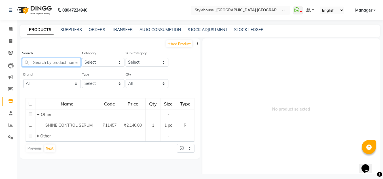
click at [61, 62] on input "text" at bounding box center [51, 62] width 59 height 9
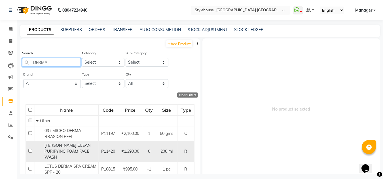
type input "DERMA"
click at [29, 151] on input "checkbox" at bounding box center [30, 151] width 4 height 4
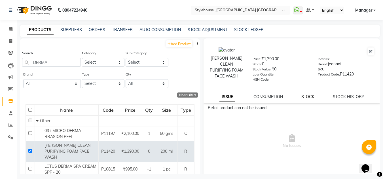
click at [310, 98] on link "STOCK" at bounding box center [307, 96] width 13 height 5
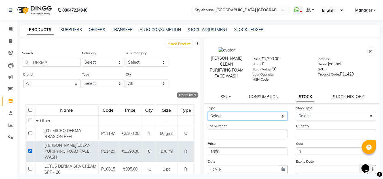
click at [280, 116] on select "Select In Out" at bounding box center [248, 116] width 80 height 9
click at [208, 112] on select "Select In Out" at bounding box center [248, 116] width 80 height 9
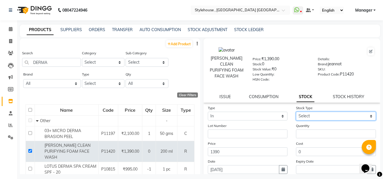
click at [367, 116] on select "Select New Stock Adjustment Return Other" at bounding box center [336, 116] width 80 height 9
click at [296, 112] on select "Select New Stock Adjustment Return Other" at bounding box center [336, 116] width 80 height 9
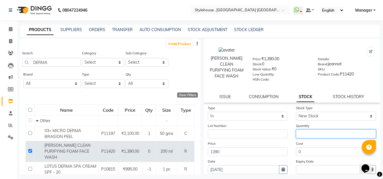
click at [310, 135] on input "number" at bounding box center [336, 134] width 80 height 9
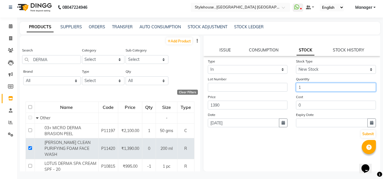
scroll to position [4, 0]
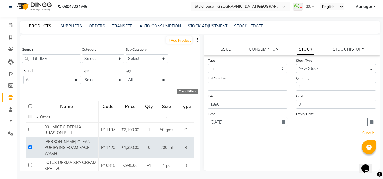
click at [365, 134] on button "Submit" at bounding box center [368, 134] width 14 height 8
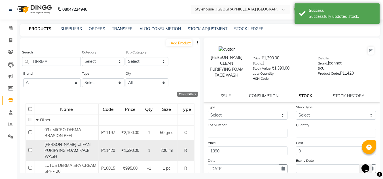
scroll to position [0, 0]
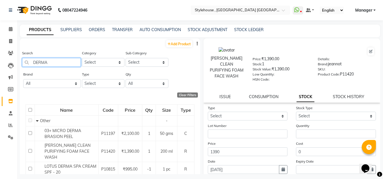
click at [60, 62] on input "DERMA" at bounding box center [51, 62] width 59 height 9
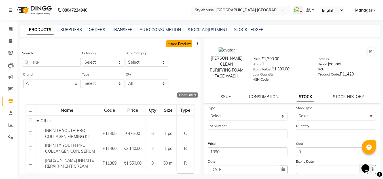
click at [181, 45] on link "Add Product" at bounding box center [179, 43] width 26 height 7
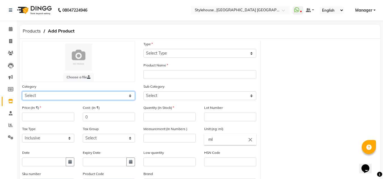
click at [129, 95] on select "Select Hair Skin Personal Care Appliances Beard Waxing Disposable Threading Han…" at bounding box center [78, 96] width 113 height 9
click at [22, 92] on select "Select Hair Skin Personal Care Appliances Beard Waxing Disposable Threading Han…" at bounding box center [78, 96] width 113 height 9
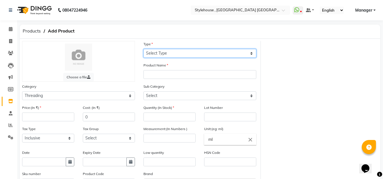
click at [251, 54] on select "Select Type Both Retail Consumable" at bounding box center [199, 53] width 113 height 9
click at [143, 49] on select "Select Type Both Retail Consumable" at bounding box center [199, 53] width 113 height 9
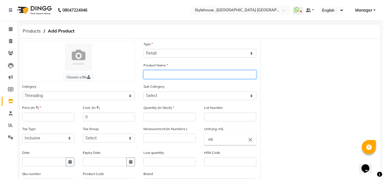
click at [184, 73] on input "text" at bounding box center [199, 74] width 113 height 9
click at [221, 75] on input "JEANNOT INFINITY YOUTH PRO COLLANGEN" at bounding box center [199, 74] width 113 height 9
click at [235, 77] on input "JEANNOT INFINITY YOUTH PRO COLLAGEN" at bounding box center [199, 74] width 113 height 9
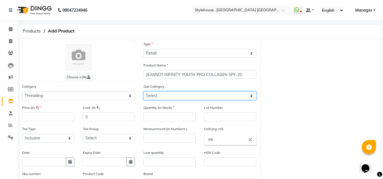
click at [249, 96] on select "Select Rill Gel Appliances Other" at bounding box center [199, 96] width 113 height 9
click at [143, 92] on select "Select Rill Gel Appliances Other" at bounding box center [199, 96] width 113 height 9
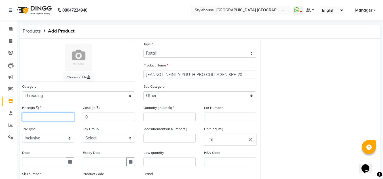
click at [57, 118] on input "number" at bounding box center [48, 117] width 52 height 9
click at [101, 119] on input "0" at bounding box center [109, 117] width 52 height 9
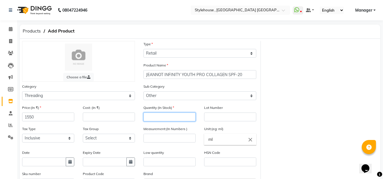
click at [187, 115] on input "number" at bounding box center [169, 117] width 52 height 9
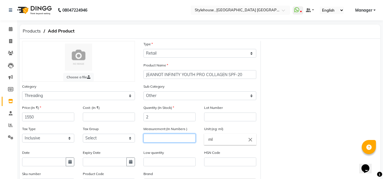
click at [171, 139] on input "number" at bounding box center [169, 138] width 52 height 9
click at [221, 140] on input "ml" at bounding box center [230, 139] width 52 height 11
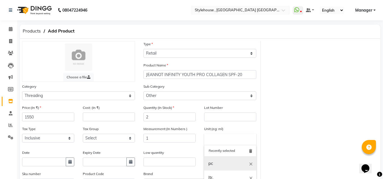
click at [209, 166] on link "pc" at bounding box center [230, 164] width 52 height 14
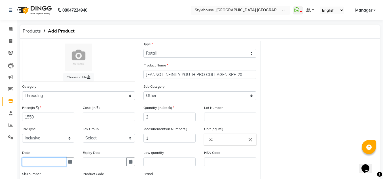
click at [50, 166] on input "text" at bounding box center [44, 162] width 44 height 9
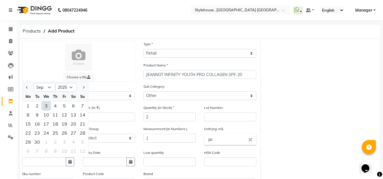
click at [47, 109] on div "3" at bounding box center [46, 105] width 9 height 9
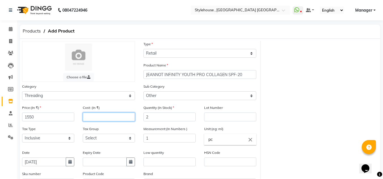
click at [118, 116] on input "number" at bounding box center [109, 117] width 52 height 9
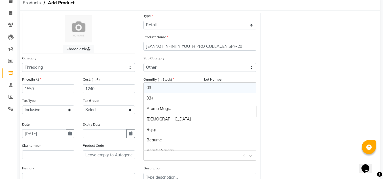
click at [182, 153] on input "text" at bounding box center [194, 155] width 95 height 6
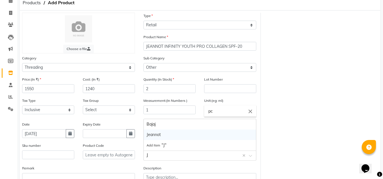
click at [160, 134] on div "Jeannot" at bounding box center [200, 135] width 112 height 10
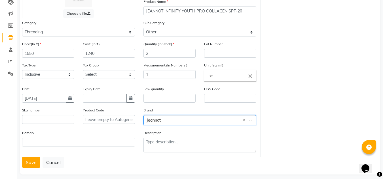
scroll to position [69, 0]
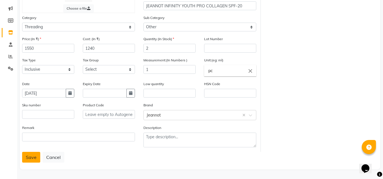
click at [37, 158] on button "Save" at bounding box center [31, 157] width 18 height 11
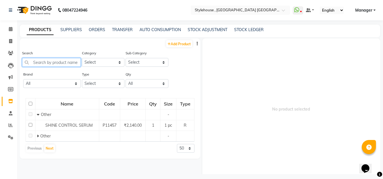
click at [67, 63] on input "text" at bounding box center [51, 62] width 59 height 9
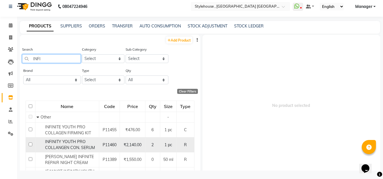
scroll to position [28, 0]
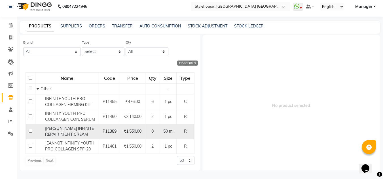
click at [29, 130] on input "checkbox" at bounding box center [31, 131] width 4 height 4
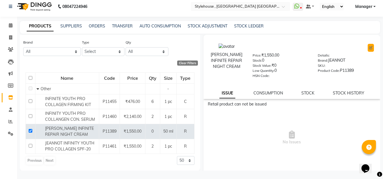
click at [369, 48] on icon at bounding box center [370, 47] width 3 height 3
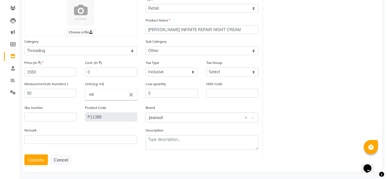
scroll to position [48, 0]
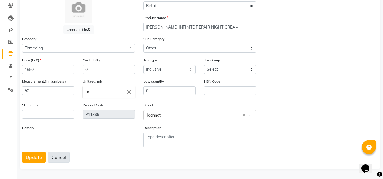
click at [61, 158] on button "Cancel" at bounding box center [59, 157] width 22 height 11
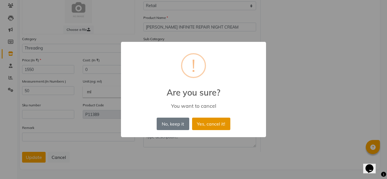
click at [213, 127] on button "Yes, cancel it!" at bounding box center [211, 124] width 38 height 12
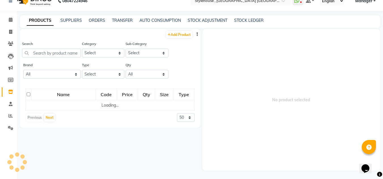
scroll to position [4, 0]
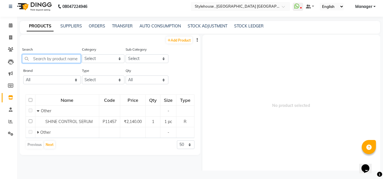
click at [58, 60] on input "text" at bounding box center [51, 58] width 59 height 9
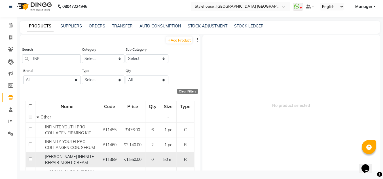
click at [29, 159] on input "checkbox" at bounding box center [31, 160] width 4 height 4
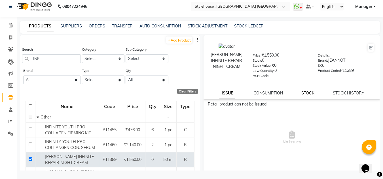
click at [309, 94] on link "STOCK" at bounding box center [307, 93] width 13 height 5
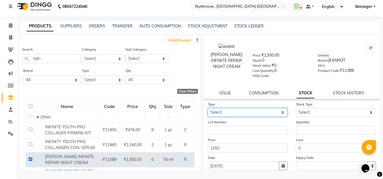
click at [281, 113] on select "Select In Out" at bounding box center [248, 112] width 80 height 9
click at [208, 108] on select "Select In Out" at bounding box center [248, 112] width 80 height 9
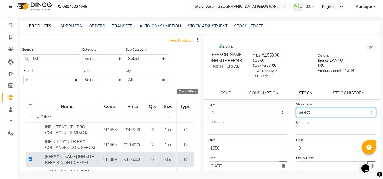
click at [368, 113] on select "Select New Stock Adjustment Return Other" at bounding box center [336, 112] width 80 height 9
click at [296, 108] on select "Select New Stock Adjustment Return Other" at bounding box center [336, 112] width 80 height 9
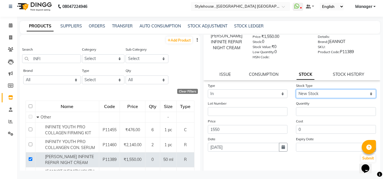
scroll to position [28, 0]
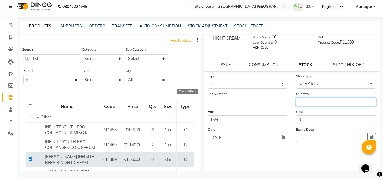
click at [319, 101] on input "number" at bounding box center [336, 102] width 80 height 9
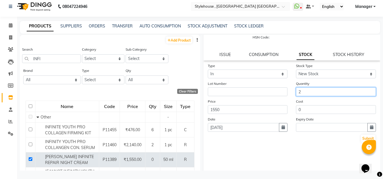
scroll to position [44, 0]
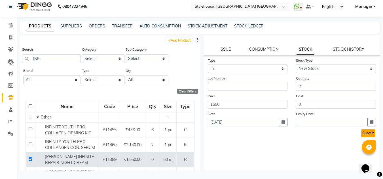
click at [365, 133] on button "Submit" at bounding box center [368, 134] width 14 height 8
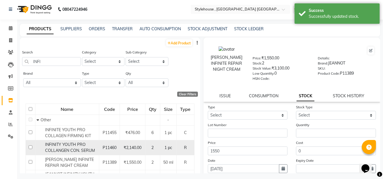
scroll to position [0, 0]
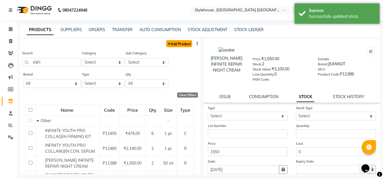
click at [171, 44] on link "Add Product" at bounding box center [179, 43] width 26 height 7
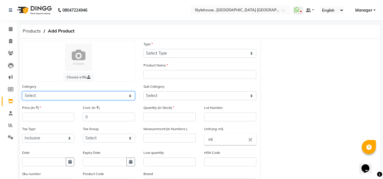
click at [130, 96] on select "Select Hair Skin Personal Care Appliances Beard Waxing Disposable Threading Han…" at bounding box center [78, 96] width 113 height 9
click at [22, 92] on select "Select Hair Skin Personal Care Appliances Beard Waxing Disposable Threading Han…" at bounding box center [78, 96] width 113 height 9
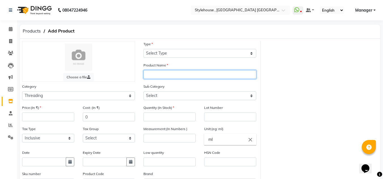
click at [242, 75] on input "text" at bounding box center [199, 74] width 113 height 9
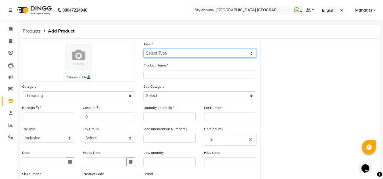
click at [253, 53] on select "Select Type Both Retail Consumable" at bounding box center [199, 53] width 113 height 9
click at [143, 49] on select "Select Type Both Retail Consumable" at bounding box center [199, 53] width 113 height 9
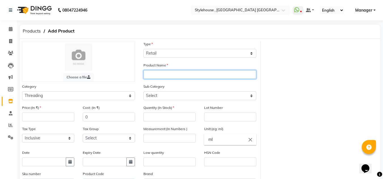
click at [170, 74] on input "text" at bounding box center [199, 74] width 113 height 9
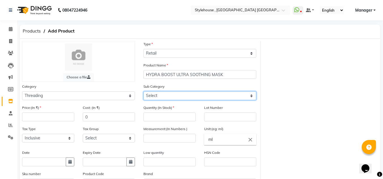
click at [252, 94] on select "Select Rill Gel Appliances Other" at bounding box center [199, 96] width 113 height 9
click at [143, 92] on select "Select Rill Gel Appliances Other" at bounding box center [199, 96] width 113 height 9
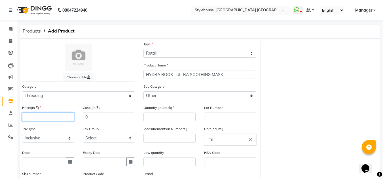
click at [47, 117] on input "number" at bounding box center [48, 117] width 52 height 9
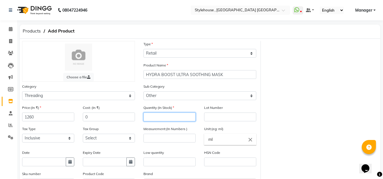
click at [157, 118] on input "number" at bounding box center [169, 117] width 52 height 9
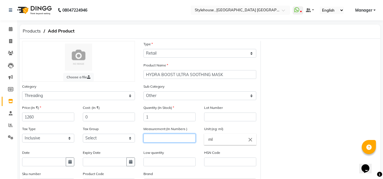
click at [169, 139] on input "number" at bounding box center [169, 138] width 52 height 9
click at [224, 141] on input "ml" at bounding box center [230, 139] width 52 height 11
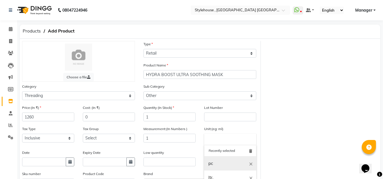
click at [213, 167] on link "pc" at bounding box center [230, 164] width 52 height 14
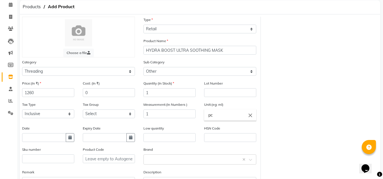
scroll to position [69, 0]
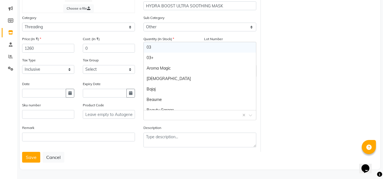
click at [250, 116] on span at bounding box center [252, 117] width 7 height 6
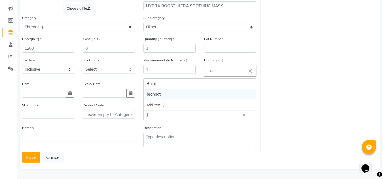
click at [153, 94] on div "Jeannot" at bounding box center [200, 94] width 112 height 10
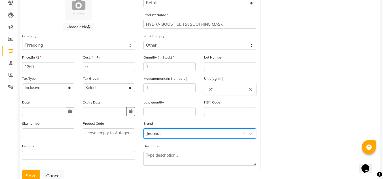
scroll to position [41, 0]
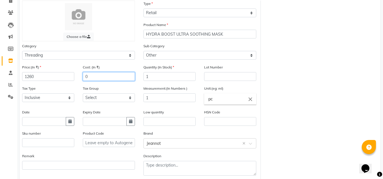
click at [110, 78] on input "0" at bounding box center [109, 76] width 52 height 9
click at [54, 124] on input "text" at bounding box center [44, 121] width 44 height 9
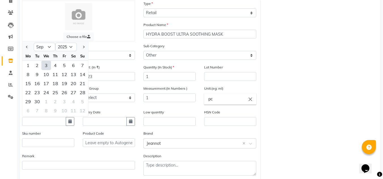
click at [46, 67] on div "3" at bounding box center [46, 65] width 9 height 9
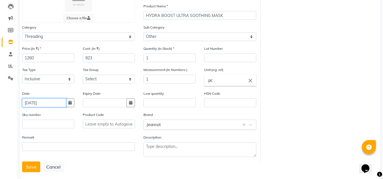
scroll to position [69, 0]
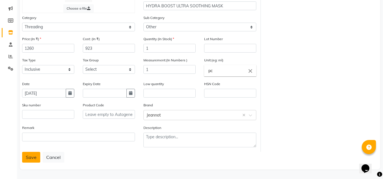
click at [32, 160] on button "Save" at bounding box center [31, 157] width 18 height 11
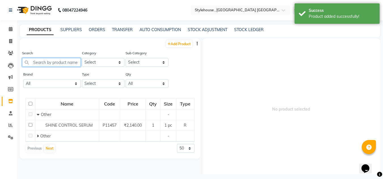
click at [65, 63] on input "text" at bounding box center [51, 62] width 59 height 9
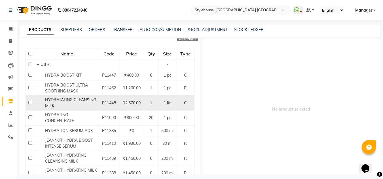
scroll to position [57, 0]
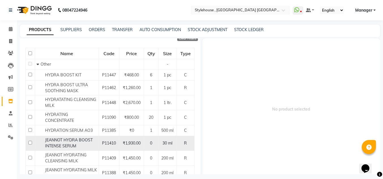
click at [29, 143] on input "checkbox" at bounding box center [30, 143] width 4 height 4
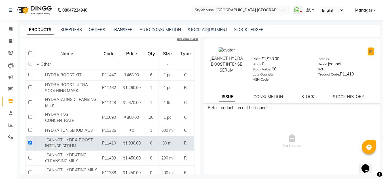
click at [369, 53] on icon at bounding box center [370, 51] width 3 height 3
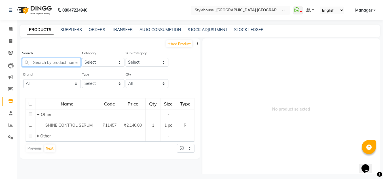
click at [65, 63] on input "text" at bounding box center [51, 62] width 59 height 9
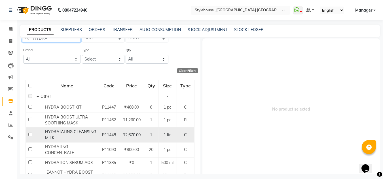
scroll to position [57, 0]
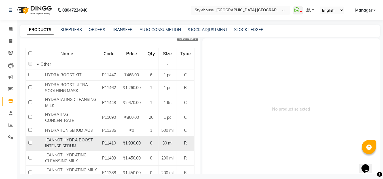
click at [31, 142] on input "checkbox" at bounding box center [30, 143] width 4 height 4
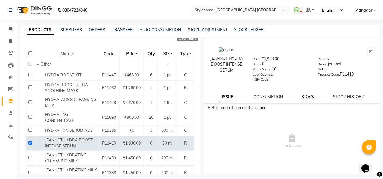
click at [306, 98] on link "STOCK" at bounding box center [307, 96] width 13 height 5
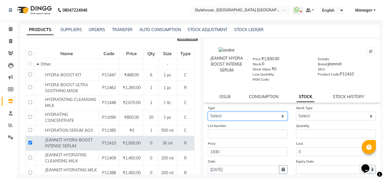
click at [282, 116] on select "Select In Out" at bounding box center [248, 116] width 80 height 9
click at [208, 112] on select "Select In Out" at bounding box center [248, 116] width 80 height 9
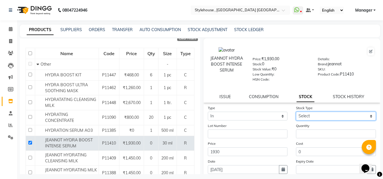
click at [366, 115] on select "Select New Stock Adjustment Return Other" at bounding box center [336, 116] width 80 height 9
click at [296, 112] on select "Select New Stock Adjustment Return Other" at bounding box center [336, 116] width 80 height 9
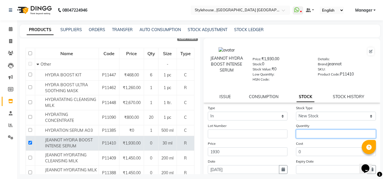
click at [306, 134] on input "number" at bounding box center [336, 134] width 80 height 9
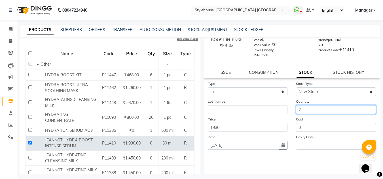
scroll to position [44, 0]
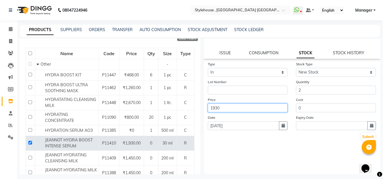
click at [230, 110] on input "1930" at bounding box center [248, 108] width 80 height 9
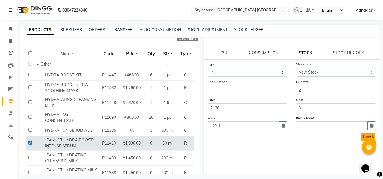
click at [361, 137] on button "Submit" at bounding box center [368, 137] width 14 height 8
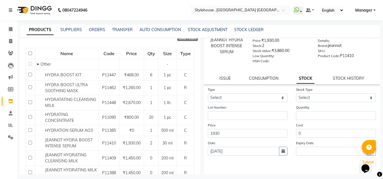
scroll to position [28, 0]
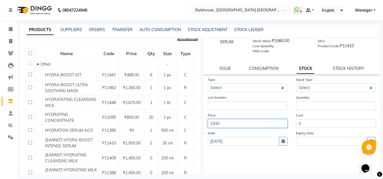
click at [231, 126] on input "1930" at bounding box center [248, 123] width 80 height 9
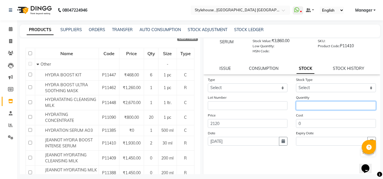
click at [304, 104] on input "number" at bounding box center [336, 105] width 80 height 9
click at [227, 69] on link "ISSUE" at bounding box center [224, 68] width 11 height 5
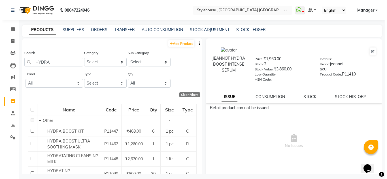
scroll to position [0, 0]
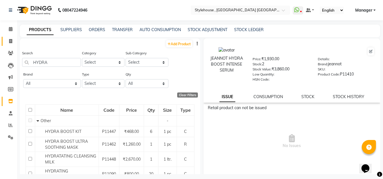
click at [10, 38] on link "Invoice" at bounding box center [9, 41] width 14 height 9
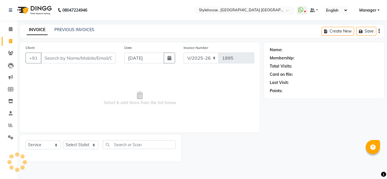
select select "7793"
select select "service"
click at [11, 101] on icon at bounding box center [10, 101] width 5 height 4
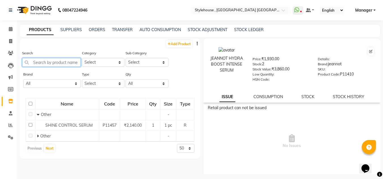
click at [58, 63] on input "text" at bounding box center [51, 62] width 59 height 9
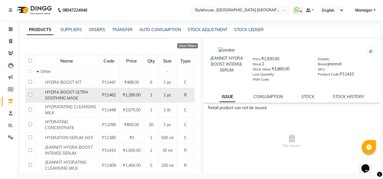
scroll to position [57, 0]
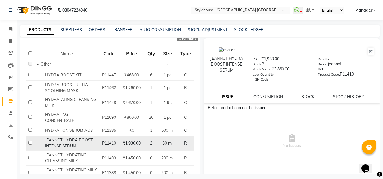
type input "HYDRA"
click at [30, 143] on input "checkbox" at bounding box center [30, 143] width 4 height 4
checkbox input "true"
click at [369, 51] on icon at bounding box center [370, 51] width 3 height 3
select select "R"
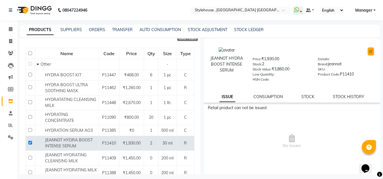
select select "511301900"
select select "true"
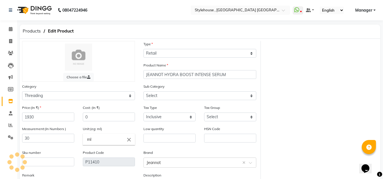
select select "511301904"
click at [41, 118] on input "1930" at bounding box center [48, 117] width 52 height 9
type input "1"
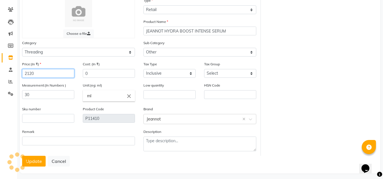
scroll to position [48, 0]
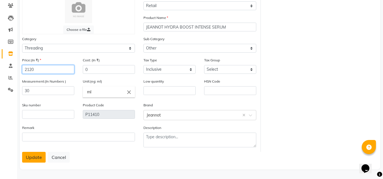
type input "2120"
click at [38, 158] on button "Update" at bounding box center [34, 157] width 24 height 11
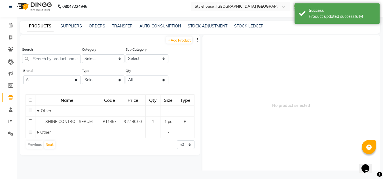
scroll to position [4, 0]
click at [57, 60] on input "text" at bounding box center [51, 58] width 59 height 9
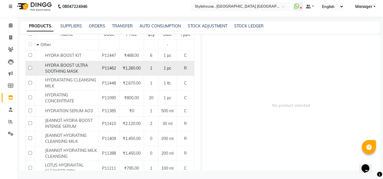
scroll to position [85, 0]
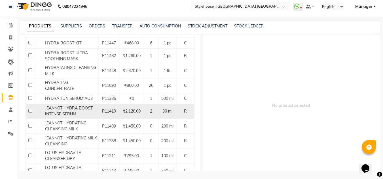
type input "HYDRA"
click at [29, 111] on input "checkbox" at bounding box center [30, 111] width 4 height 4
checkbox input "true"
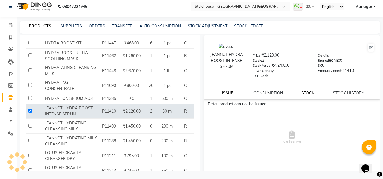
click at [308, 92] on link "STOCK" at bounding box center [307, 93] width 13 height 5
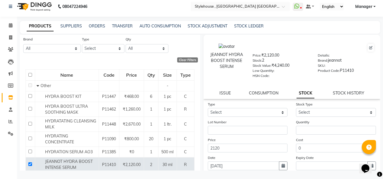
scroll to position [0, 0]
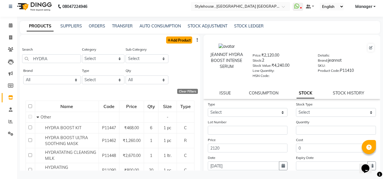
click at [172, 40] on link "Add Product" at bounding box center [179, 40] width 26 height 7
select select "true"
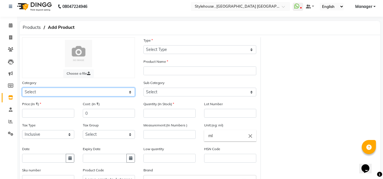
click at [129, 91] on select "Select Hair Skin Personal Care Appliances Beard Waxing Disposable Threading Han…" at bounding box center [78, 92] width 113 height 9
select select "511301900"
click at [22, 88] on select "Select Hair Skin Personal Care Appliances Beard Waxing Disposable Threading Han…" at bounding box center [78, 92] width 113 height 9
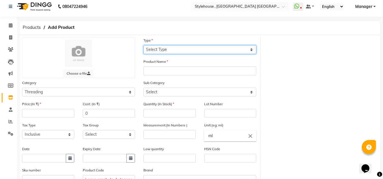
click at [251, 49] on select "Select Type Both Retail Consumable" at bounding box center [199, 49] width 113 height 9
select select "R"
click at [143, 45] on select "Select Type Both Retail Consumable" at bounding box center [199, 49] width 113 height 9
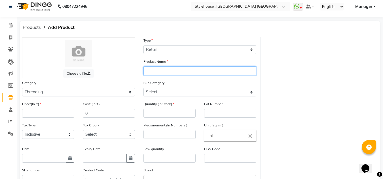
click at [187, 71] on input "text" at bounding box center [199, 71] width 113 height 9
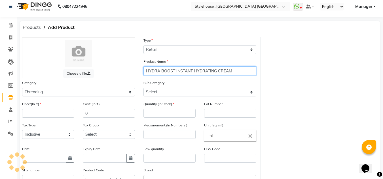
type input "HYDRA BOOST INSTANT HYDRATING CREAM"
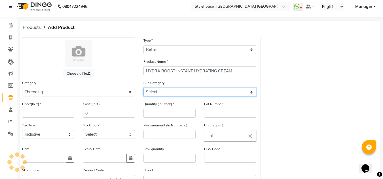
click at [251, 92] on select "Select Rill Gel Appliances Other" at bounding box center [199, 92] width 113 height 9
select select "511301904"
click at [143, 88] on select "Select Rill Gel Appliances Other" at bounding box center [199, 92] width 113 height 9
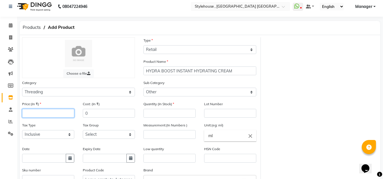
click at [61, 115] on input "number" at bounding box center [48, 113] width 52 height 9
type input "1660"
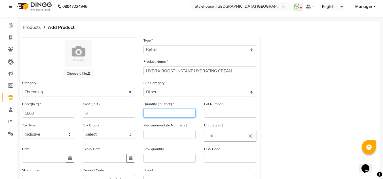
click at [180, 112] on input "number" at bounding box center [169, 113] width 52 height 9
type input "2"
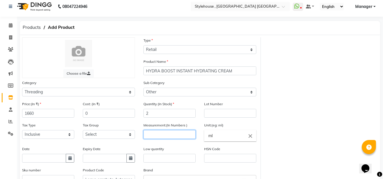
click at [187, 136] on input "number" at bounding box center [169, 134] width 52 height 9
type input "1"
click at [217, 137] on input "ml" at bounding box center [230, 135] width 52 height 11
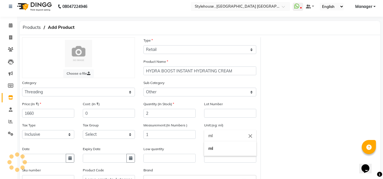
type input "m"
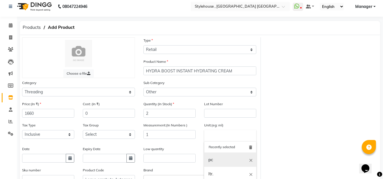
click at [214, 162] on link "pc" at bounding box center [230, 160] width 52 height 14
type input "pc"
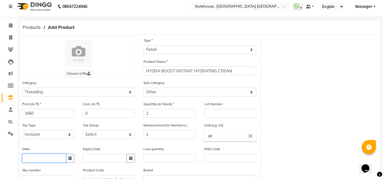
click at [54, 158] on input "text" at bounding box center [44, 158] width 44 height 9
select select "9"
select select "2025"
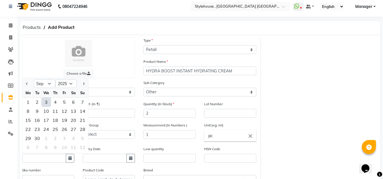
click at [46, 102] on div "3" at bounding box center [46, 102] width 9 height 9
type input "03-09-2025"
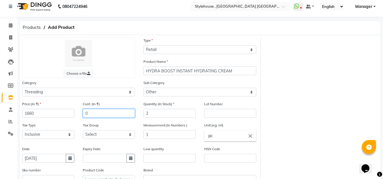
click at [101, 115] on input "0" at bounding box center [109, 113] width 52 height 9
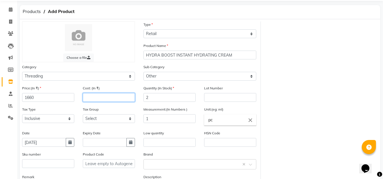
scroll to position [32, 0]
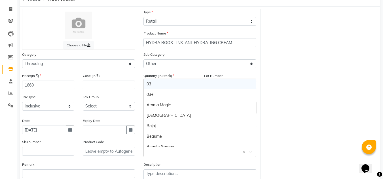
click at [228, 152] on input "text" at bounding box center [194, 152] width 95 height 6
type input "J"
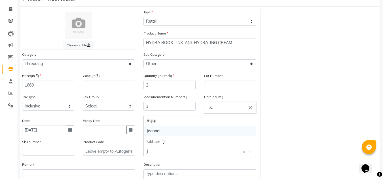
click at [153, 132] on div "Jeannot" at bounding box center [200, 131] width 112 height 10
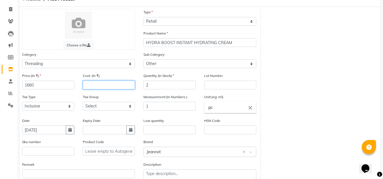
click at [96, 92] on div "Cost: (In ₹)" at bounding box center [109, 83] width 61 height 21
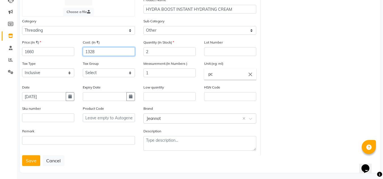
scroll to position [69, 0]
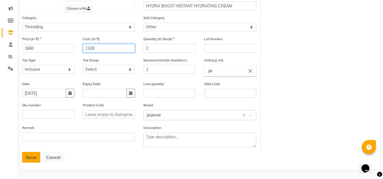
type input "1328"
click at [28, 158] on button "Save" at bounding box center [31, 157] width 18 height 11
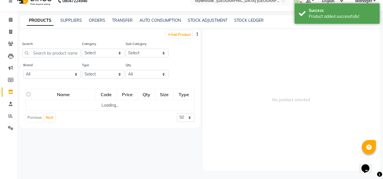
scroll to position [4, 0]
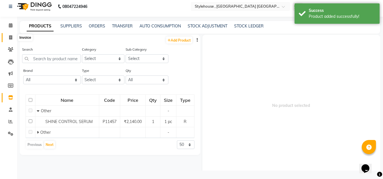
click at [10, 37] on icon at bounding box center [10, 37] width 3 height 4
select select "service"
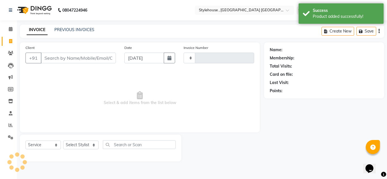
type input "1895"
select select "7793"
click at [77, 29] on link "PREVIOUS INVOICES" at bounding box center [74, 29] width 40 height 5
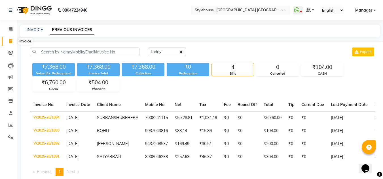
click at [9, 43] on icon at bounding box center [10, 41] width 3 height 4
select select "service"
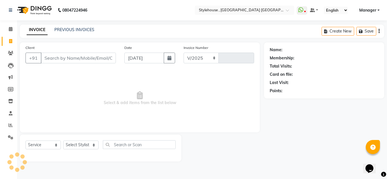
select select "7793"
type input "1895"
click at [95, 145] on select "Select Stylist ANIL BARIK ANIRUDH SAHOO JYOTIRANJAN BARIK KANHA KISALAY MAMMA M…" at bounding box center [81, 145] width 36 height 9
select select "69900"
click at [63, 141] on select "Select Stylist ANIL BARIK ANIRUDH SAHOO JYOTIRANJAN BARIK KANHA KISALAY MAMMA M…" at bounding box center [81, 145] width 36 height 9
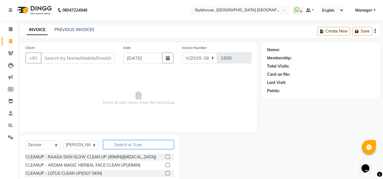
click at [132, 145] on input "text" at bounding box center [138, 145] width 71 height 9
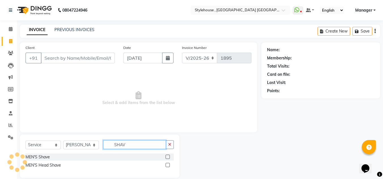
type input "SHAV"
click at [168, 158] on label at bounding box center [168, 157] width 4 height 4
click at [168, 158] on input "checkbox" at bounding box center [168, 158] width 4 height 4
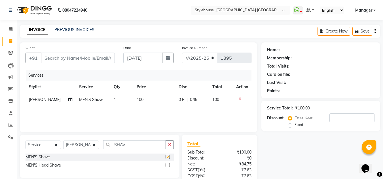
checkbox input "false"
click at [64, 58] on input "Client" at bounding box center [78, 58] width 74 height 11
type input "A"
type input "0"
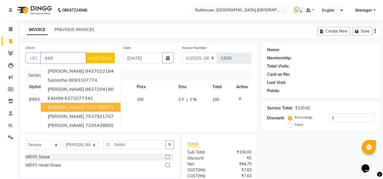
click at [85, 107] on ngb-highlight "7411788071" at bounding box center [99, 108] width 28 height 6
type input "7411788071"
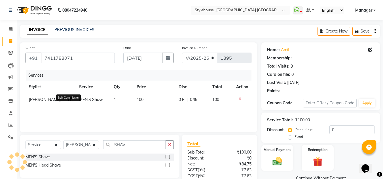
type input "20"
select select "1: Object"
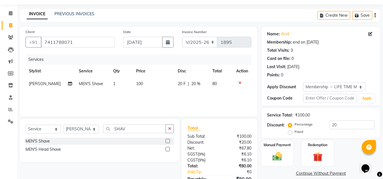
scroll to position [28, 0]
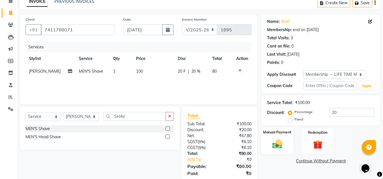
click at [278, 145] on img at bounding box center [277, 144] width 16 height 11
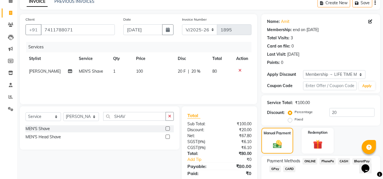
click at [329, 162] on span "PhonePe" at bounding box center [327, 161] width 16 height 7
click at [328, 160] on span "PhonePe" at bounding box center [327, 161] width 16 height 7
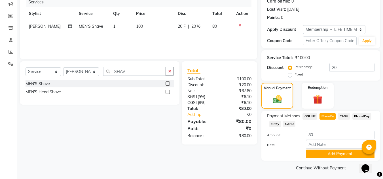
scroll to position [75, 0]
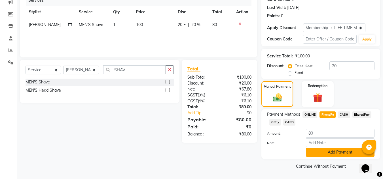
click at [343, 153] on button "Add Payment" at bounding box center [340, 152] width 69 height 9
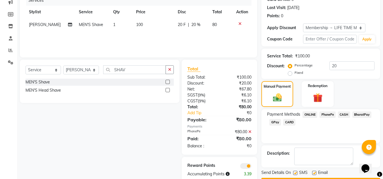
scroll to position [91, 0]
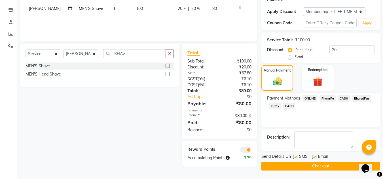
click at [323, 168] on button "Checkout" at bounding box center [320, 166] width 119 height 9
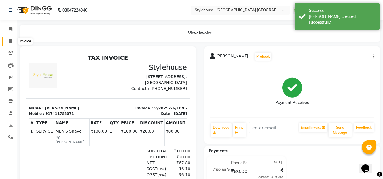
click at [9, 41] on icon at bounding box center [10, 41] width 3 height 4
select select "service"
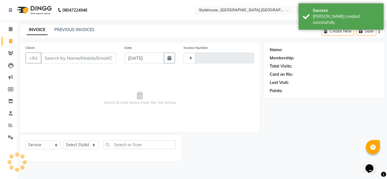
type input "1896"
select select "7793"
click at [69, 30] on link "PREVIOUS INVOICES" at bounding box center [74, 29] width 40 height 5
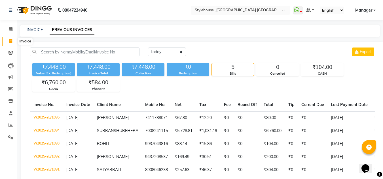
click at [11, 42] on icon at bounding box center [10, 41] width 3 height 4
select select "service"
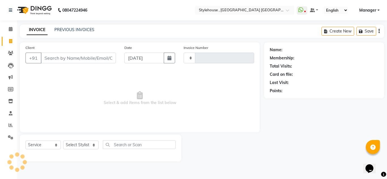
type input "1896"
select select "7793"
click at [93, 145] on select "Select Stylist ANIL BARIK ANIRUDH SAHOO JYOTIRANJAN BARIK KANHA KISALAY MAMMA M…" at bounding box center [81, 145] width 36 height 9
select select "77692"
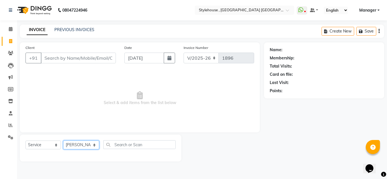
click at [63, 141] on select "Select Stylist ANIL BARIK ANIRUDH SAHOO JYOTIRANJAN BARIK KANHA KISALAY MAMMA M…" at bounding box center [81, 145] width 36 height 9
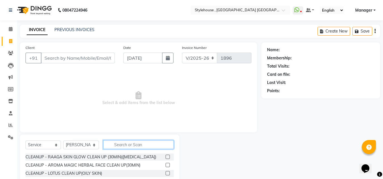
click at [130, 145] on input "text" at bounding box center [138, 145] width 71 height 9
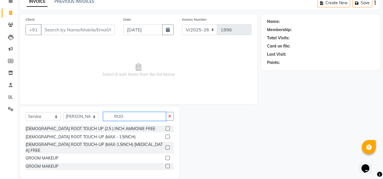
scroll to position [32, 0]
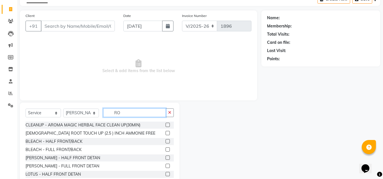
type input "R"
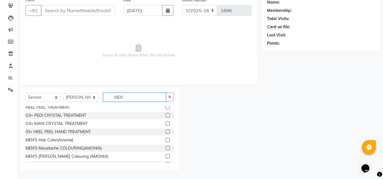
scroll to position [241, 0]
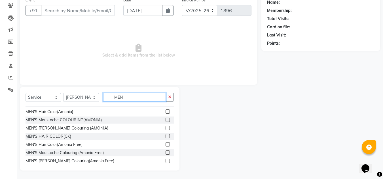
type input "MEN"
click at [166, 143] on label at bounding box center [168, 145] width 4 height 4
click at [166, 143] on input "checkbox" at bounding box center [168, 145] width 4 height 4
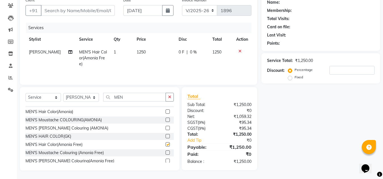
checkbox input "false"
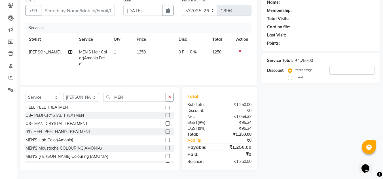
click at [166, 138] on label at bounding box center [168, 140] width 4 height 4
click at [166, 139] on input "checkbox" at bounding box center [168, 141] width 4 height 4
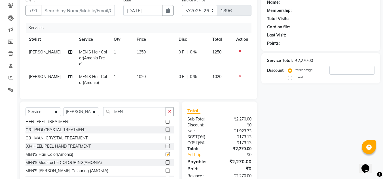
checkbox input "false"
click at [240, 76] on icon at bounding box center [239, 76] width 3 height 4
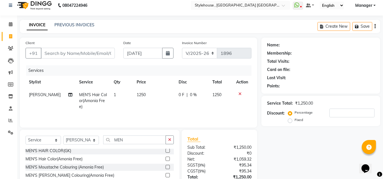
scroll to position [0, 0]
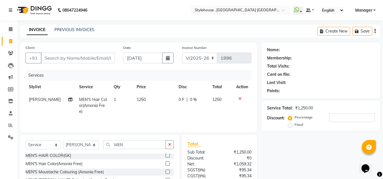
click at [56, 98] on td "MANJIT BARIK" at bounding box center [51, 106] width 50 height 25
select select "77692"
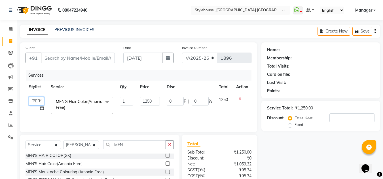
click at [41, 99] on select "ANIL BARIK ANIRUDH SAHOO JYOTIRANJAN BARIK KANHA KISALAY MAMMA Manager Manisha …" at bounding box center [36, 101] width 15 height 9
click at [93, 145] on select "Select Stylist ANIL BARIK ANIRUDH SAHOO JYOTIRANJAN BARIK KANHA KISALAY MAMMA M…" at bounding box center [81, 145] width 36 height 9
select select "69893"
click at [63, 141] on select "Select Stylist ANIL BARIK ANIRUDH SAHOO JYOTIRANJAN BARIK KANHA KISALAY MAMMA M…" at bounding box center [81, 145] width 36 height 9
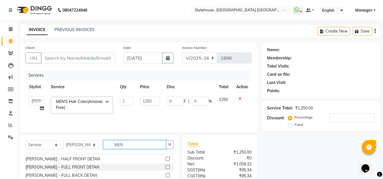
click at [129, 147] on input "MEN" at bounding box center [134, 145] width 63 height 9
type input "M"
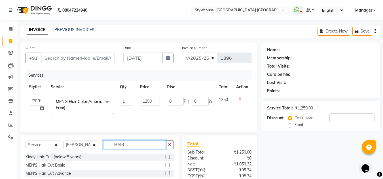
type input "HAIR"
click at [166, 166] on label at bounding box center [168, 165] width 4 height 4
click at [166, 166] on input "checkbox" at bounding box center [168, 166] width 4 height 4
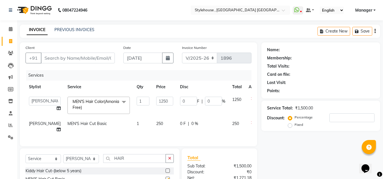
checkbox input "false"
click at [130, 163] on input "HAIR" at bounding box center [134, 158] width 63 height 9
type input "H"
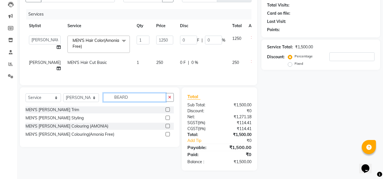
scroll to position [65, 0]
type input "BEARD"
click at [169, 118] on label at bounding box center [168, 118] width 4 height 4
click at [169, 118] on input "checkbox" at bounding box center [168, 118] width 4 height 4
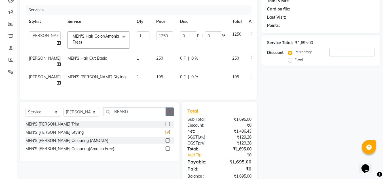
checkbox input "false"
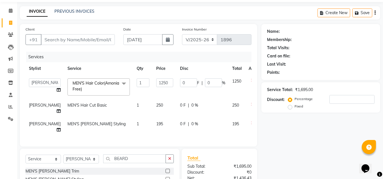
scroll to position [9, 0]
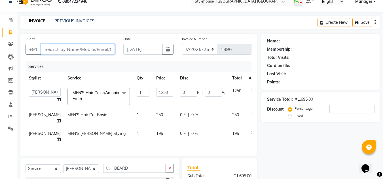
click at [85, 48] on input "Client" at bounding box center [78, 49] width 74 height 11
type input "9"
type input "0"
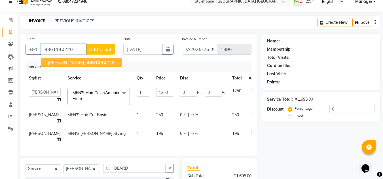
type input "9861140220"
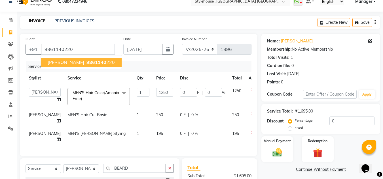
click at [97, 61] on button "RABEEN 9861140 220" at bounding box center [81, 62] width 81 height 9
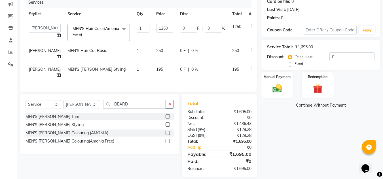
scroll to position [84, 0]
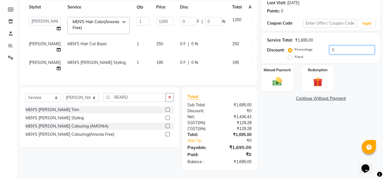
click at [338, 47] on input "0" at bounding box center [351, 50] width 45 height 9
type input "1"
type input "12.5"
type input "1"
type input "10"
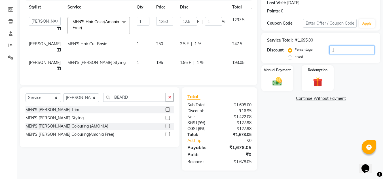
type input "125"
type input "10"
click at [56, 98] on select "Select Service Product Membership Package Voucher Prepaid Gift Card" at bounding box center [43, 98] width 35 height 9
click at [26, 94] on select "Select Service Product Membership Package Voucher Prepaid Gift Card" at bounding box center [43, 98] width 35 height 9
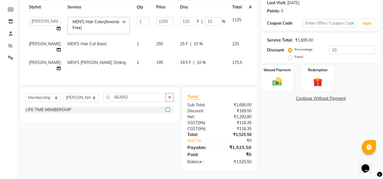
click at [166, 109] on label at bounding box center [168, 110] width 4 height 4
click at [166, 109] on input "checkbox" at bounding box center [168, 110] width 4 height 4
select select "select"
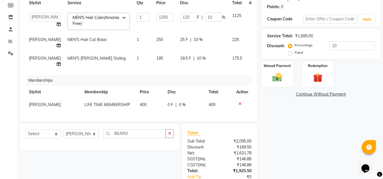
click at [170, 105] on span "0 F" at bounding box center [171, 105] width 6 height 6
select select "69893"
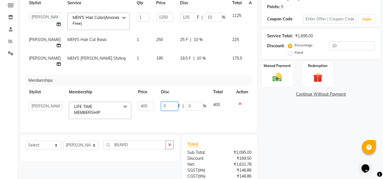
click at [172, 107] on input "0" at bounding box center [169, 106] width 17 height 9
type input "400"
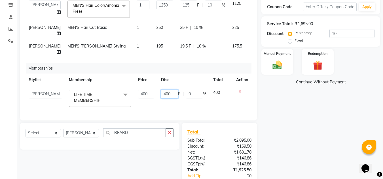
scroll to position [19, 0]
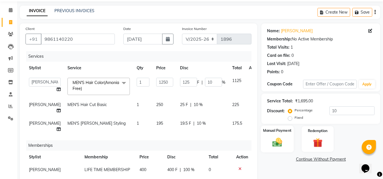
click at [278, 144] on img at bounding box center [277, 142] width 16 height 11
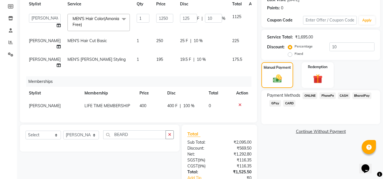
scroll to position [125, 0]
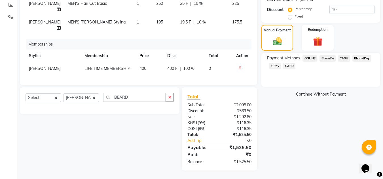
click at [344, 55] on span "CASH" at bounding box center [344, 58] width 12 height 7
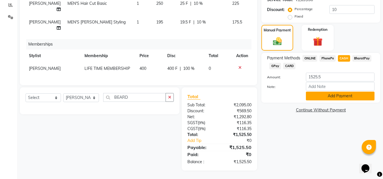
click at [334, 92] on button "Add Payment" at bounding box center [340, 96] width 69 height 9
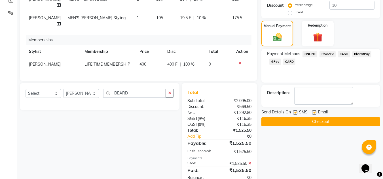
scroll to position [145, 0]
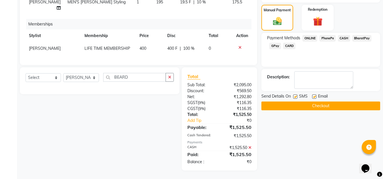
click at [323, 102] on button "Checkout" at bounding box center [320, 106] width 119 height 9
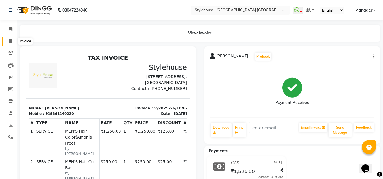
click at [12, 41] on icon at bounding box center [10, 41] width 3 height 4
select select "service"
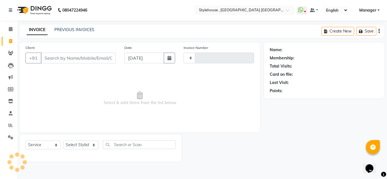
type input "1897"
select select "7793"
click at [88, 28] on link "PREVIOUS INVOICES" at bounding box center [74, 29] width 40 height 5
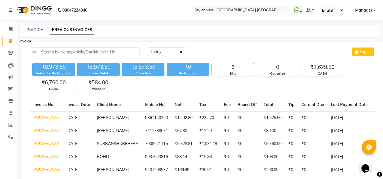
click at [9, 43] on icon at bounding box center [10, 41] width 3 height 4
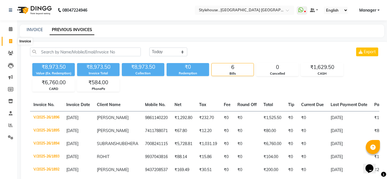
select select "7793"
select select "service"
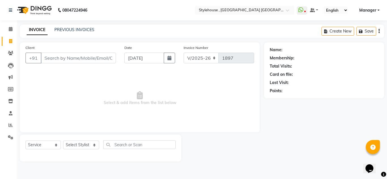
drag, startPoint x: 162, startPoint y: 47, endPoint x: 156, endPoint y: 50, distance: 6.2
click at [156, 50] on div "Date 03-09-2025" at bounding box center [149, 56] width 59 height 23
click at [56, 145] on select "Select Service Product Membership Package Voucher Prepaid Gift Card" at bounding box center [43, 145] width 35 height 9
click at [95, 146] on select "Select Stylist ANIL BARIK ANIRUDH SAHOO JYOTIRANJAN BARIK KANHA KISALAY MAMMA M…" at bounding box center [81, 145] width 36 height 9
select select "69900"
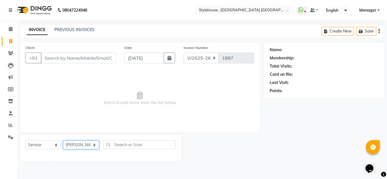
click at [63, 141] on select "Select Stylist ANIL BARIK ANIRUDH SAHOO JYOTIRANJAN BARIK KANHA KISALAY MAMMA M…" at bounding box center [81, 145] width 36 height 9
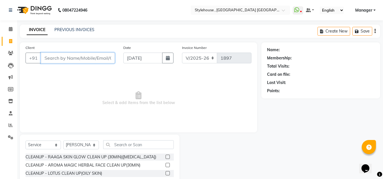
click at [70, 59] on input "Client" at bounding box center [78, 58] width 74 height 11
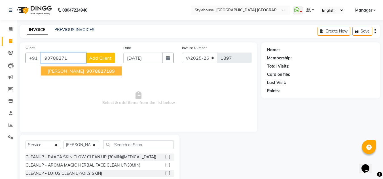
click at [84, 73] on span "SANTOSH MOHAPATRA" at bounding box center [66, 71] width 37 height 6
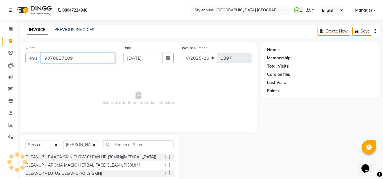
type input "9078827189"
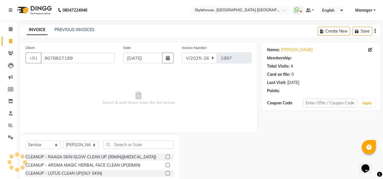
select select "1: Object"
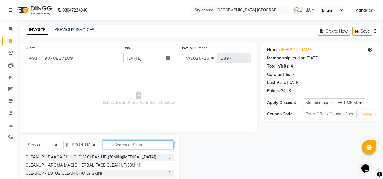
click at [118, 147] on input "text" at bounding box center [138, 145] width 71 height 9
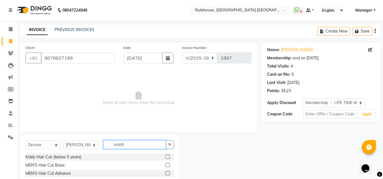
type input "HAIR"
click at [123, 158] on div "Kiddy Hair Cut-(below 5 years)" at bounding box center [100, 157] width 148 height 7
click at [166, 166] on label at bounding box center [168, 165] width 4 height 4
click at [166, 166] on input "checkbox" at bounding box center [168, 166] width 4 height 4
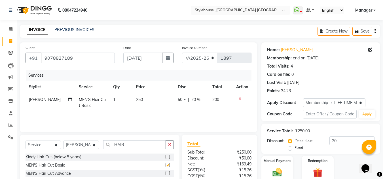
checkbox input "false"
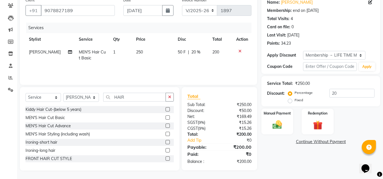
scroll to position [19, 0]
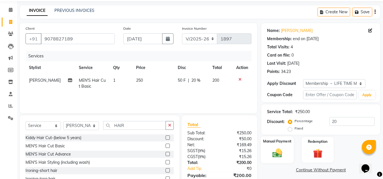
click at [279, 152] on img at bounding box center [277, 153] width 16 height 11
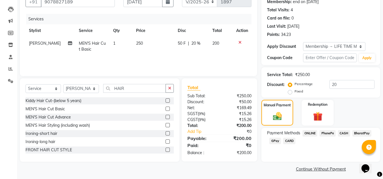
scroll to position [59, 0]
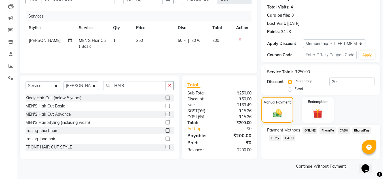
click at [327, 131] on span "PhonePe" at bounding box center [327, 131] width 16 height 7
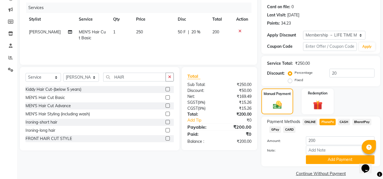
scroll to position [75, 0]
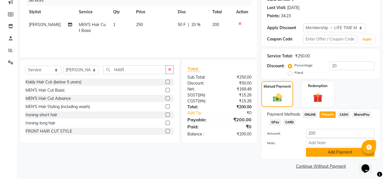
click at [342, 153] on button "Add Payment" at bounding box center [340, 152] width 69 height 9
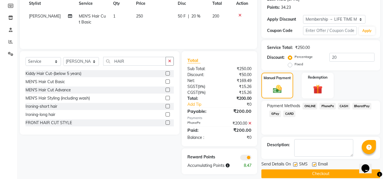
scroll to position [91, 0]
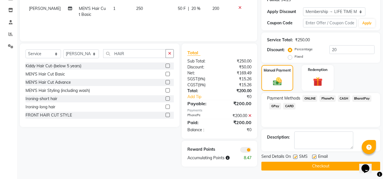
click at [319, 168] on button "Checkout" at bounding box center [320, 166] width 119 height 9
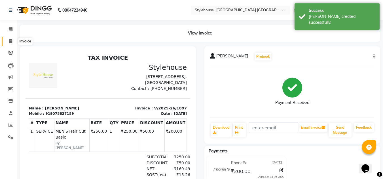
click at [12, 41] on icon at bounding box center [10, 41] width 3 height 4
select select "service"
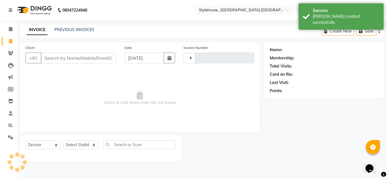
type input "1898"
select select "7793"
click at [69, 29] on link "PREVIOUS INVOICES" at bounding box center [74, 29] width 40 height 5
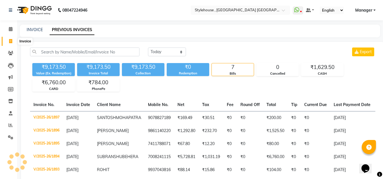
click at [11, 41] on icon at bounding box center [10, 41] width 3 height 4
select select "service"
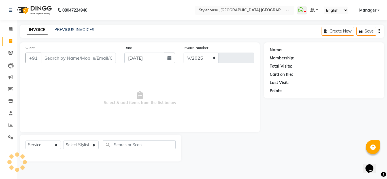
select select "7793"
type input "1898"
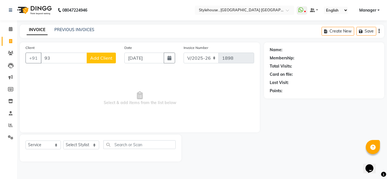
type input "9"
click at [84, 28] on link "PREVIOUS INVOICES" at bounding box center [74, 29] width 40 height 5
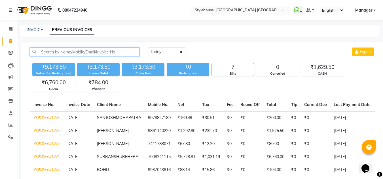
click at [75, 50] on input "text" at bounding box center [84, 52] width 109 height 9
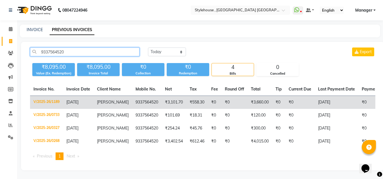
type input "9337564520"
click at [137, 104] on td "9337564520" at bounding box center [146, 102] width 29 height 13
click at [105, 100] on span "[PERSON_NAME]" at bounding box center [113, 102] width 32 height 5
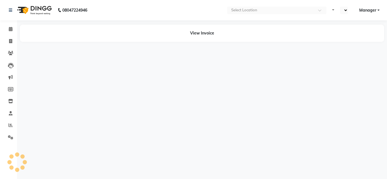
select select "en"
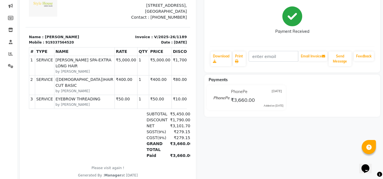
scroll to position [85, 0]
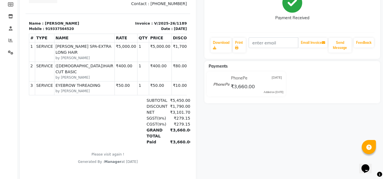
click at [303, 136] on div "Rajlaxmi Prebook Payment Received Download Print Email Invoice Send Message Fee…" at bounding box center [292, 71] width 185 height 220
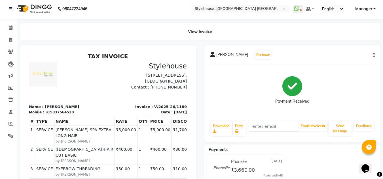
scroll to position [0, 0]
